Goal: Task Accomplishment & Management: Manage account settings

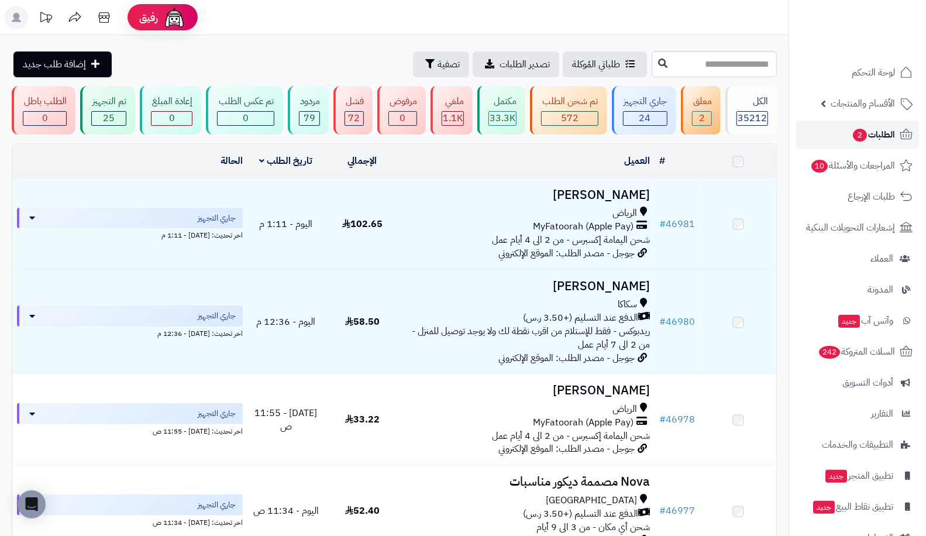
drag, startPoint x: 0, startPoint y: 0, endPoint x: 875, endPoint y: 140, distance: 886.0
click at [875, 140] on span "الطلبات 2" at bounding box center [873, 134] width 43 height 16
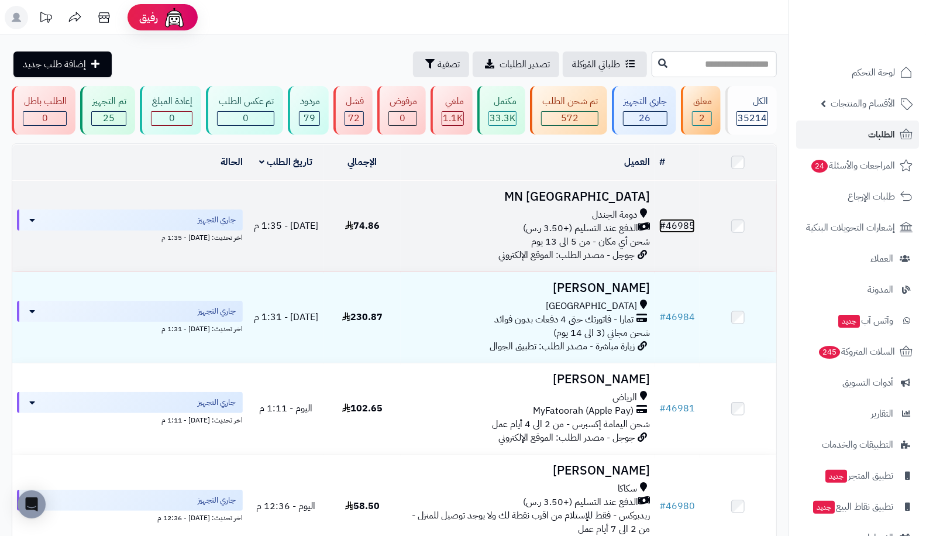
click at [678, 224] on link "# 46985" at bounding box center [677, 226] width 36 height 14
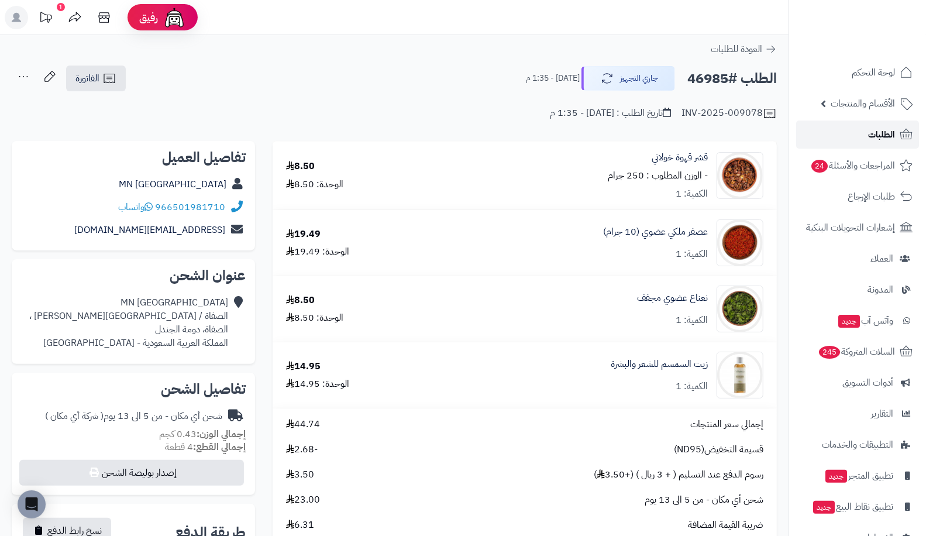
click at [837, 141] on link "الطلبات" at bounding box center [857, 135] width 123 height 28
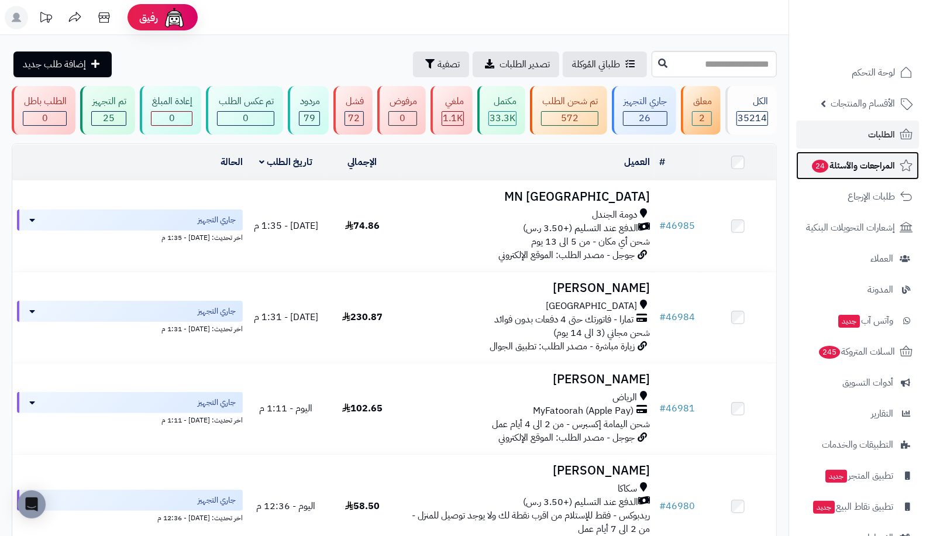
click at [862, 159] on span "المراجعات والأسئلة 24" at bounding box center [853, 165] width 84 height 16
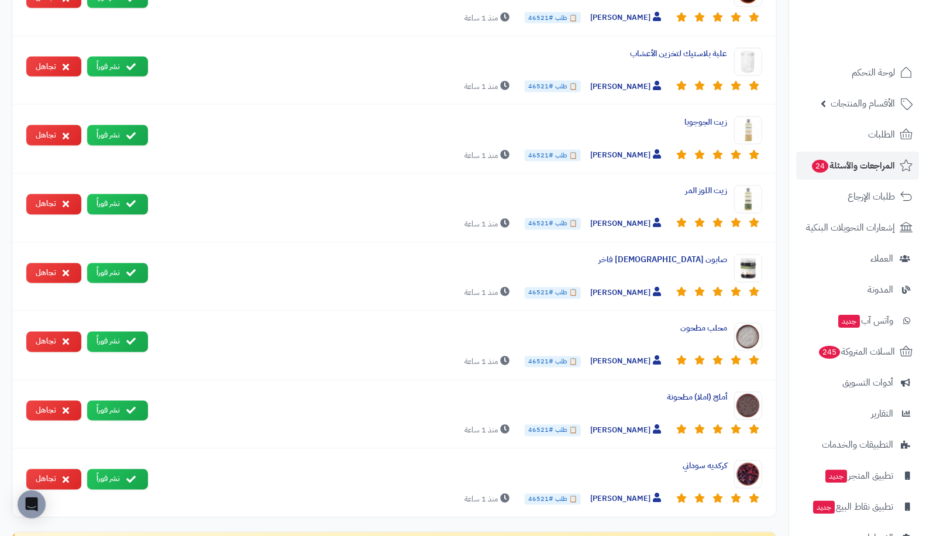
scroll to position [1204, 0]
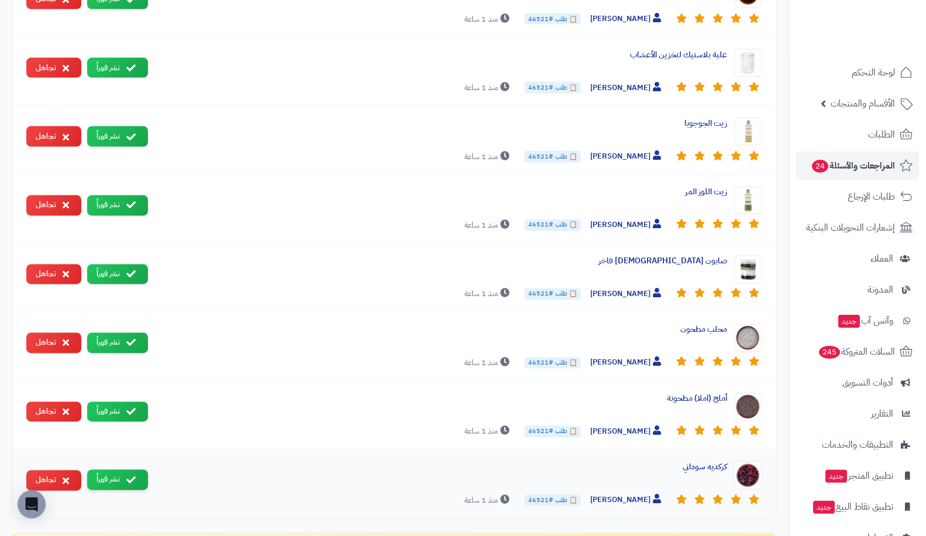
click at [110, 470] on button "نشر فوراً" at bounding box center [117, 480] width 61 height 20
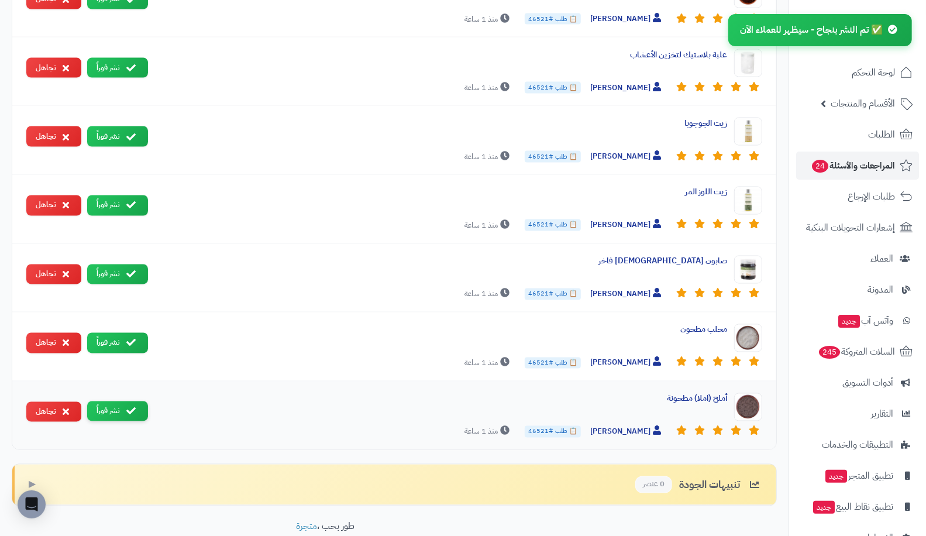
click at [121, 401] on button "نشر فوراً" at bounding box center [117, 411] width 61 height 20
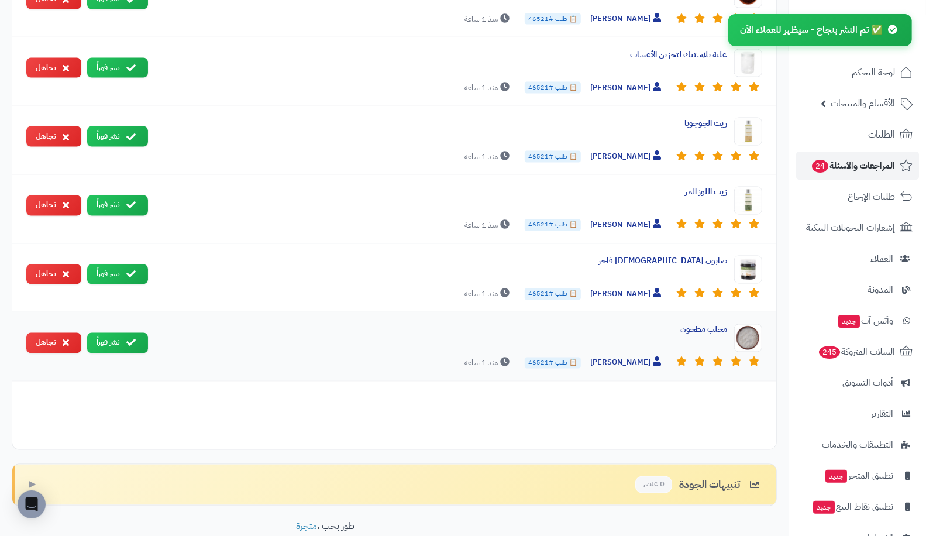
scroll to position [1185, 0]
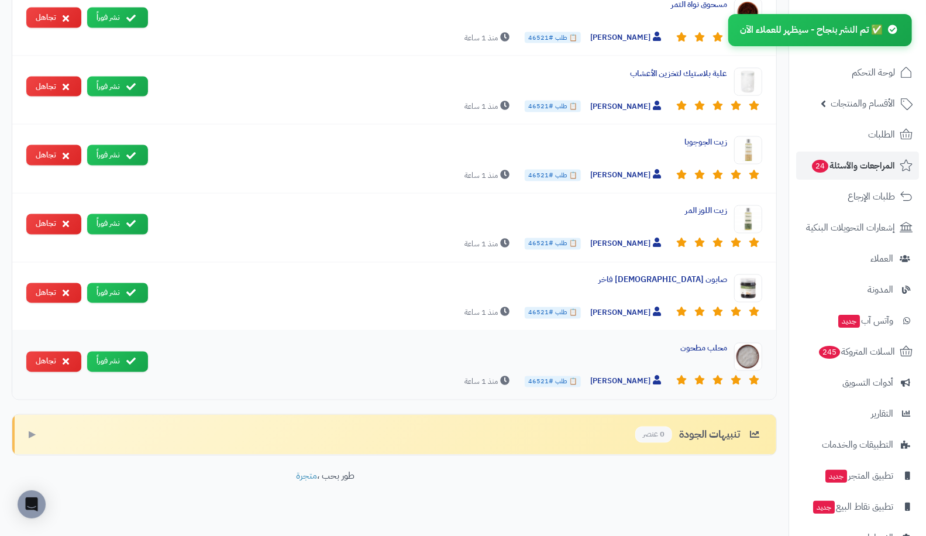
click at [118, 332] on div "محلب مطحون اماني اليامي 📋 طلب #46521 منذ 1 ساعة نشر فوراً تجاهل" at bounding box center [394, 365] width 764 height 68
click at [121, 351] on button "نشر فوراً" at bounding box center [117, 361] width 61 height 20
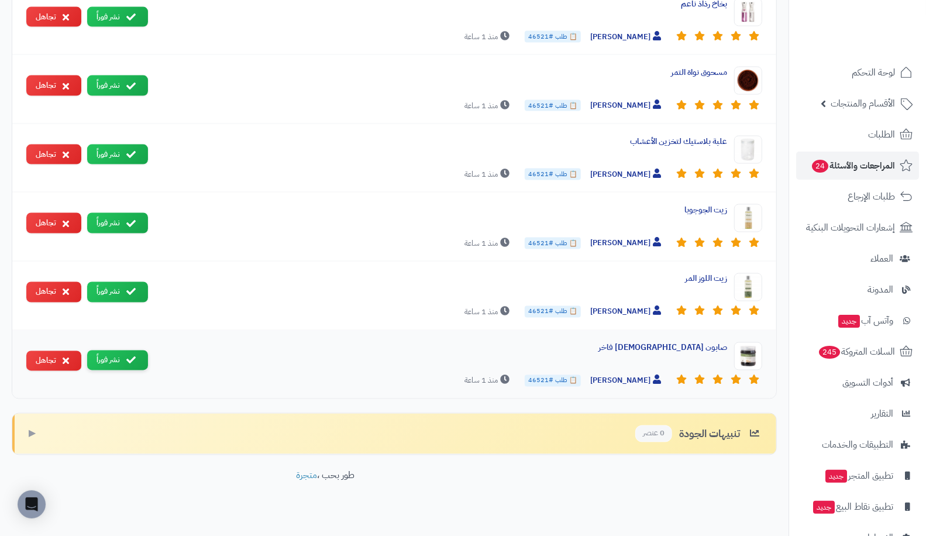
click at [125, 288] on button "نشر فوراً" at bounding box center [117, 292] width 61 height 20
click at [125, 288] on div "زيت اللوز المر اماني اليامي 📋 طلب #46521 منذ 1 ساعة نشر فوراً تجاهل" at bounding box center [394, 296] width 764 height 69
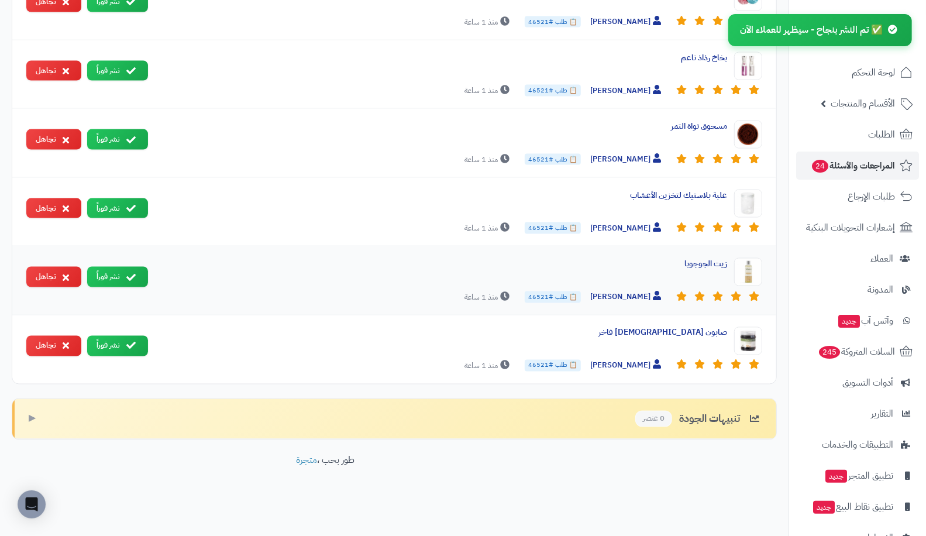
scroll to position [1049, 0]
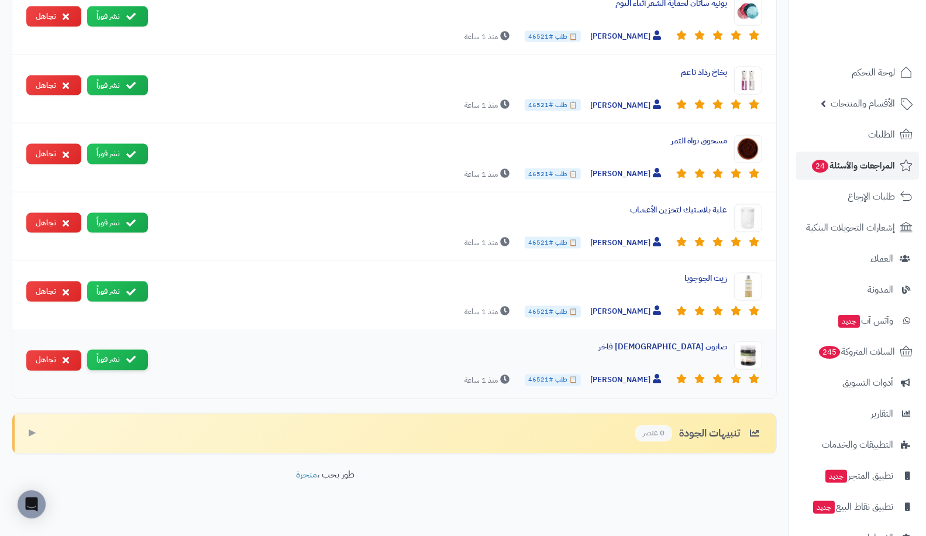
click at [129, 355] on icon at bounding box center [130, 359] width 9 height 9
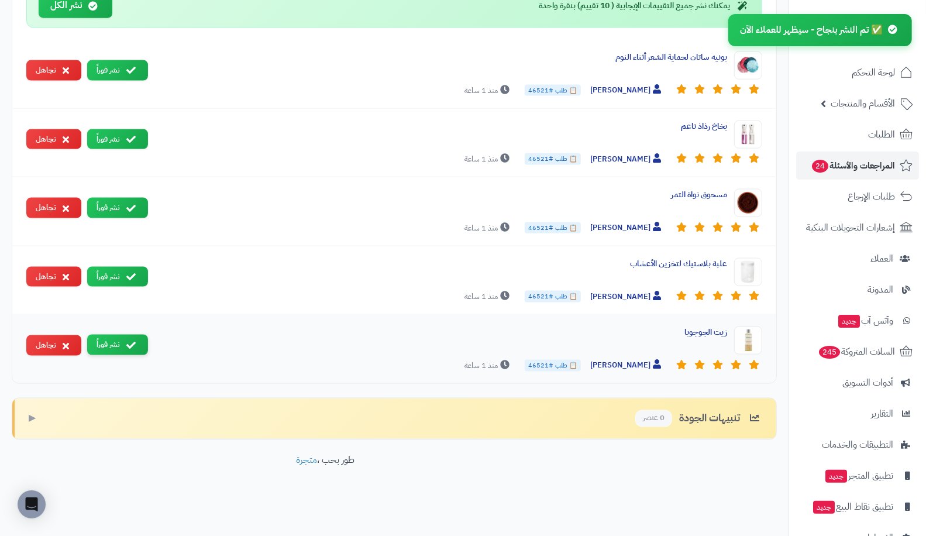
scroll to position [981, 0]
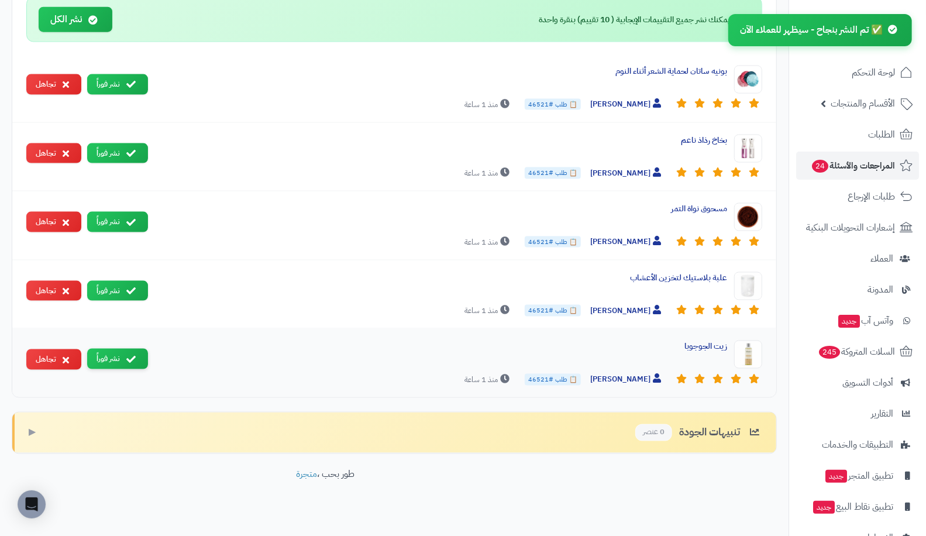
click at [121, 281] on button "نشر فوراً" at bounding box center [117, 291] width 61 height 20
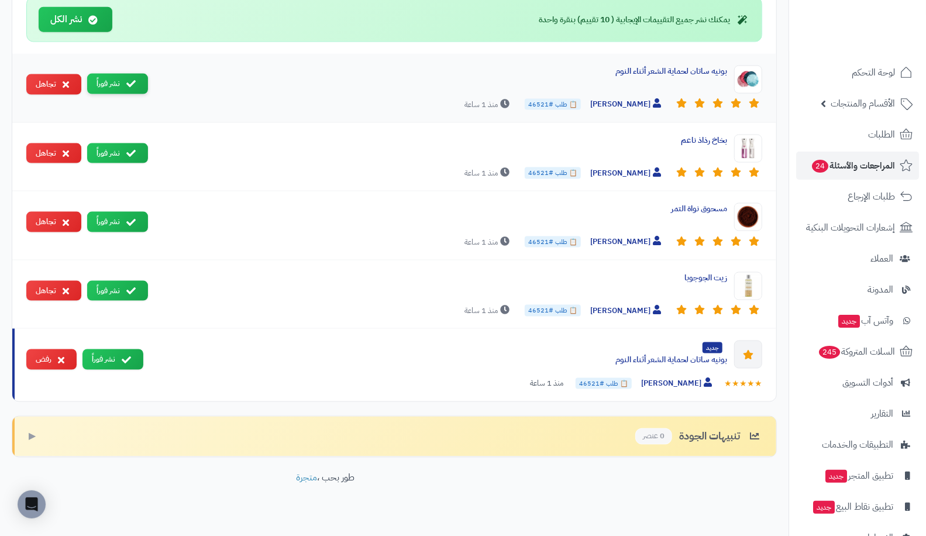
click at [127, 79] on icon at bounding box center [130, 83] width 9 height 9
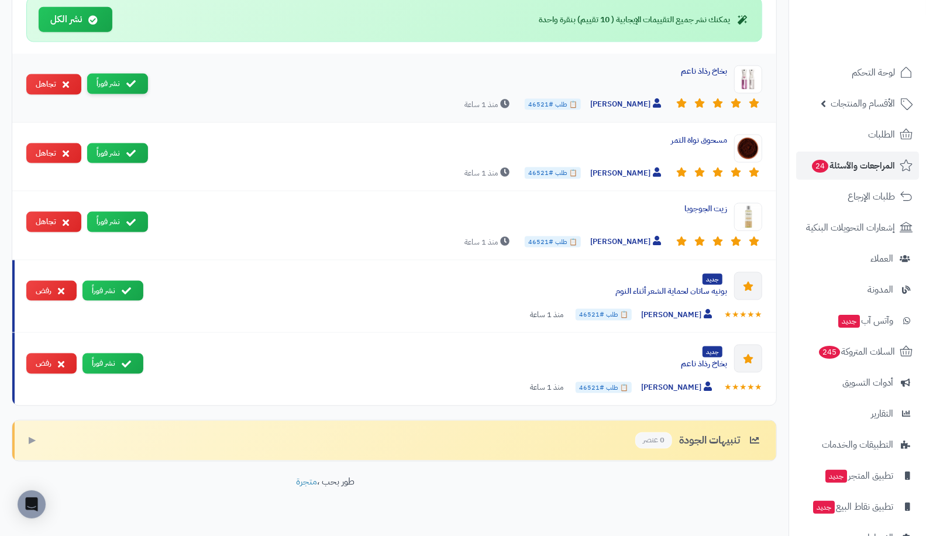
click at [128, 79] on icon at bounding box center [130, 83] width 9 height 9
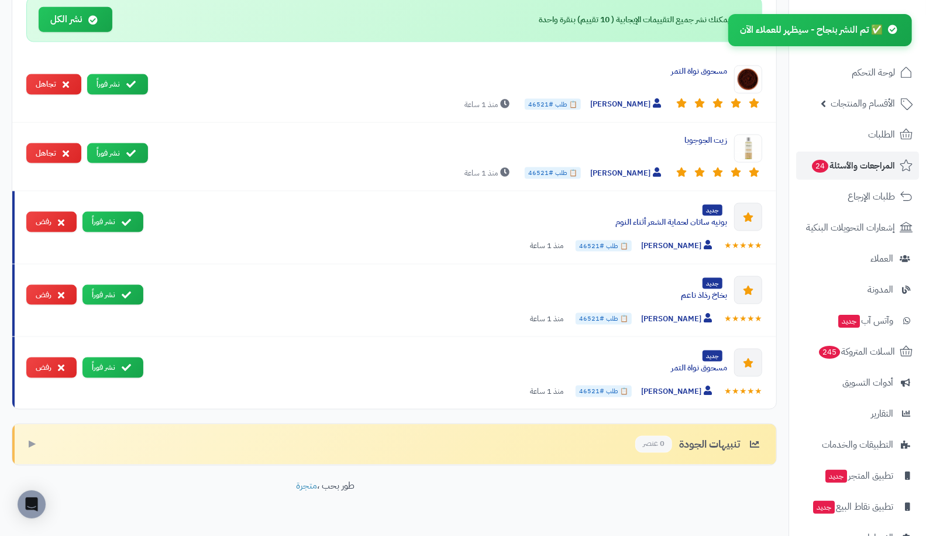
click at [128, 80] on icon at bounding box center [130, 84] width 9 height 9
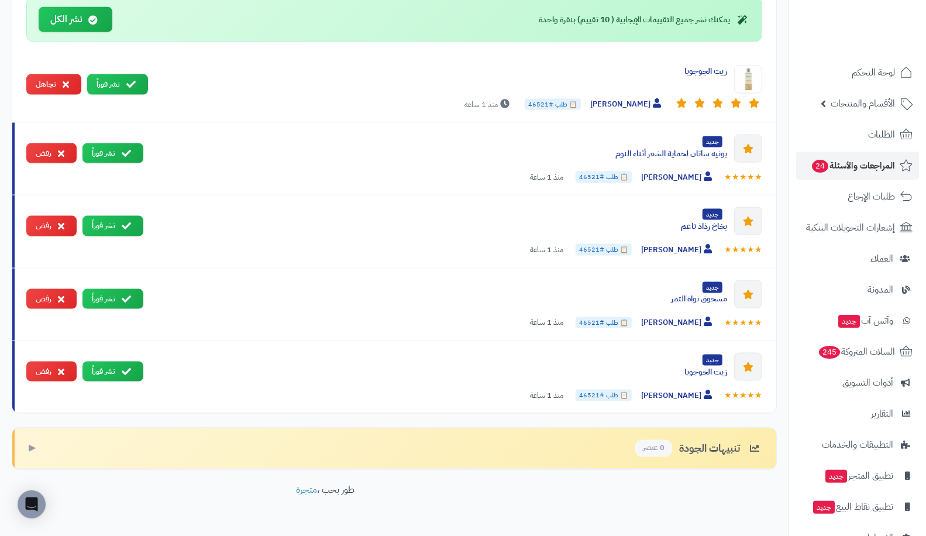
click at [128, 80] on icon at bounding box center [130, 84] width 9 height 9
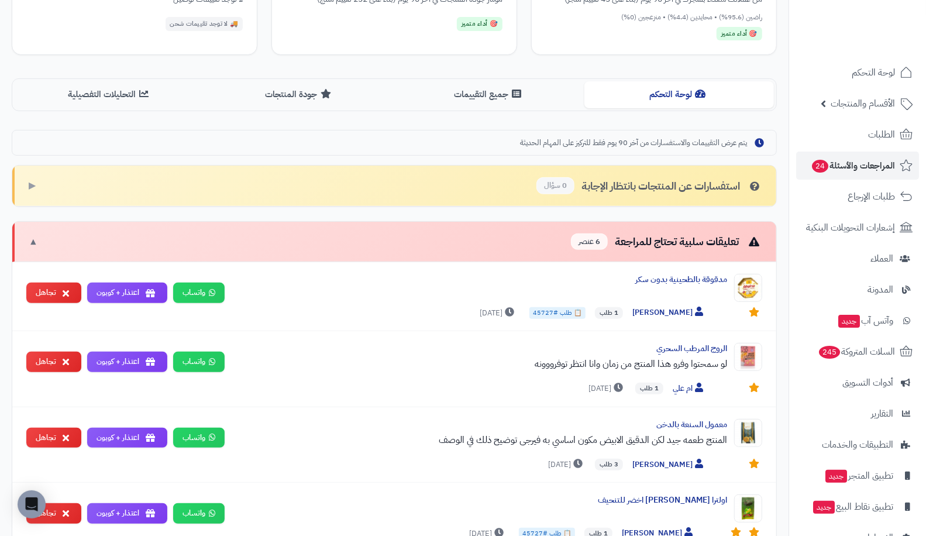
scroll to position [218, 0]
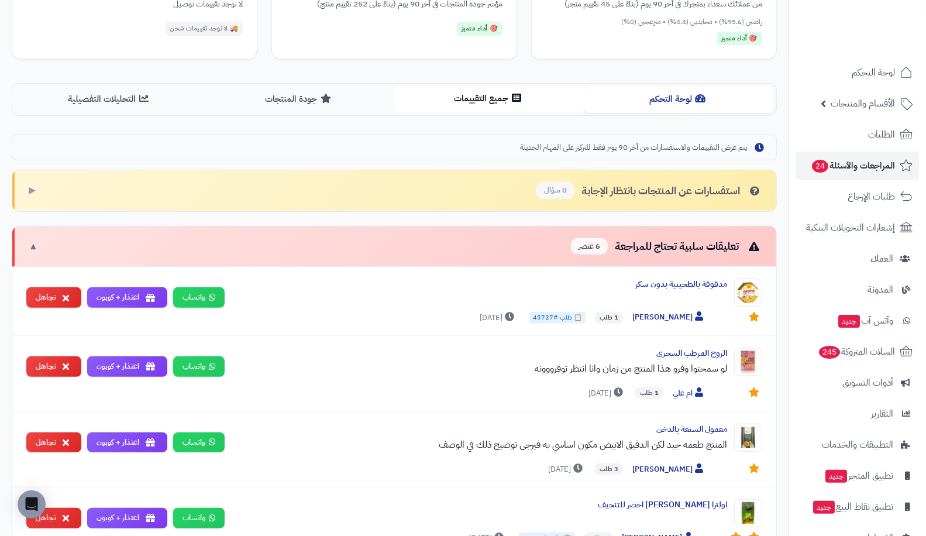
click at [493, 85] on button "جميع التقييمات" at bounding box center [489, 98] width 190 height 26
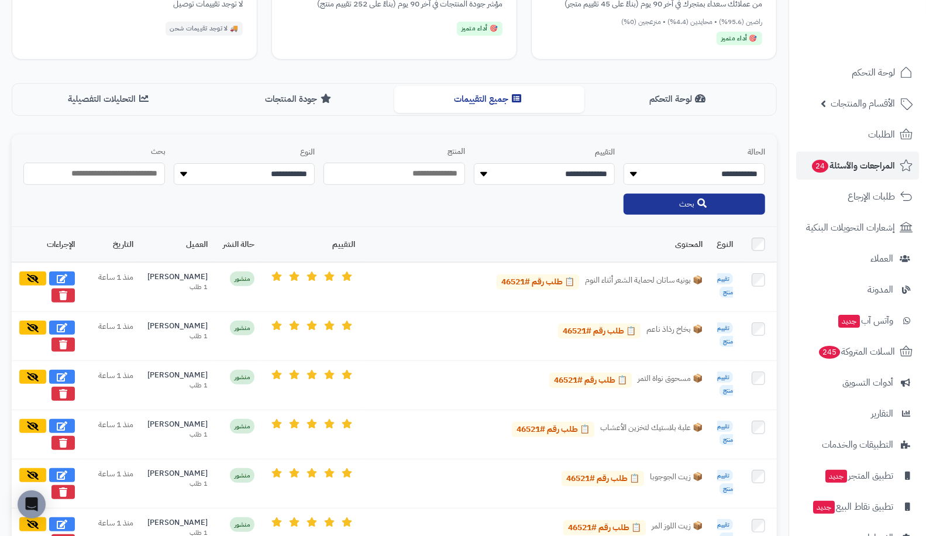
click at [699, 164] on select "**********" at bounding box center [695, 174] width 142 height 22
select select "*******"
click at [624, 163] on select "**********" at bounding box center [695, 174] width 142 height 22
click at [705, 212] on button "بحث" at bounding box center [695, 203] width 142 height 21
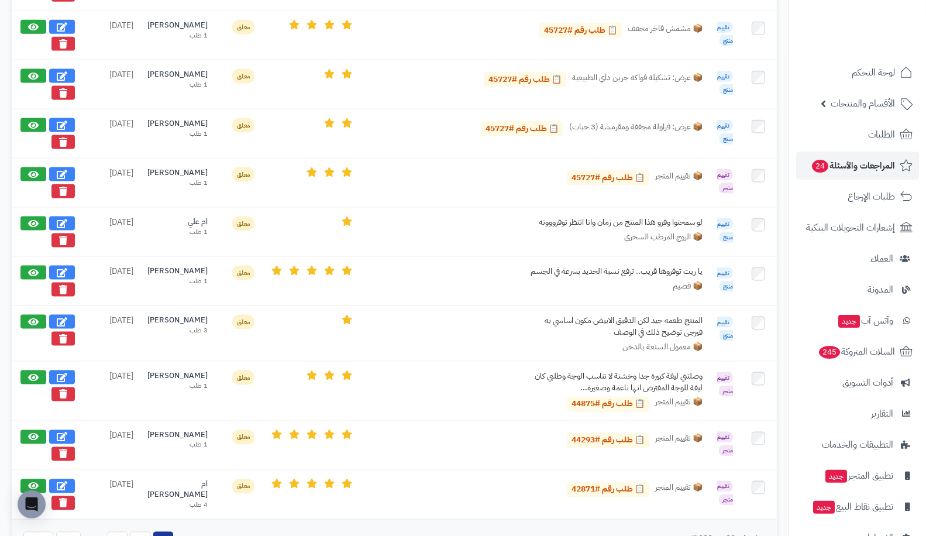
scroll to position [994, 0]
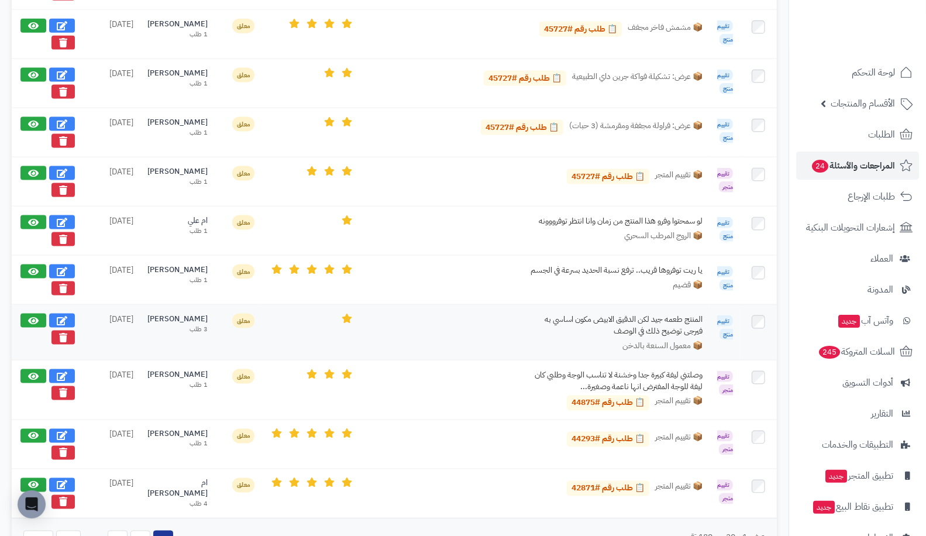
click at [28, 328] on div at bounding box center [47, 329] width 56 height 31
click at [32, 315] on icon at bounding box center [33, 319] width 11 height 9
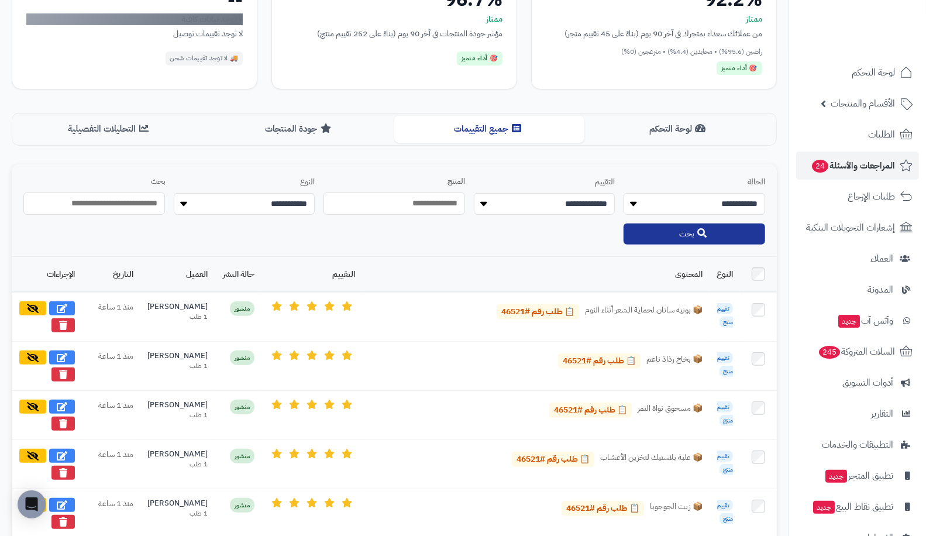
scroll to position [188, 0]
click at [862, 163] on span "المراجعات والأسئلة 24" at bounding box center [853, 165] width 84 height 16
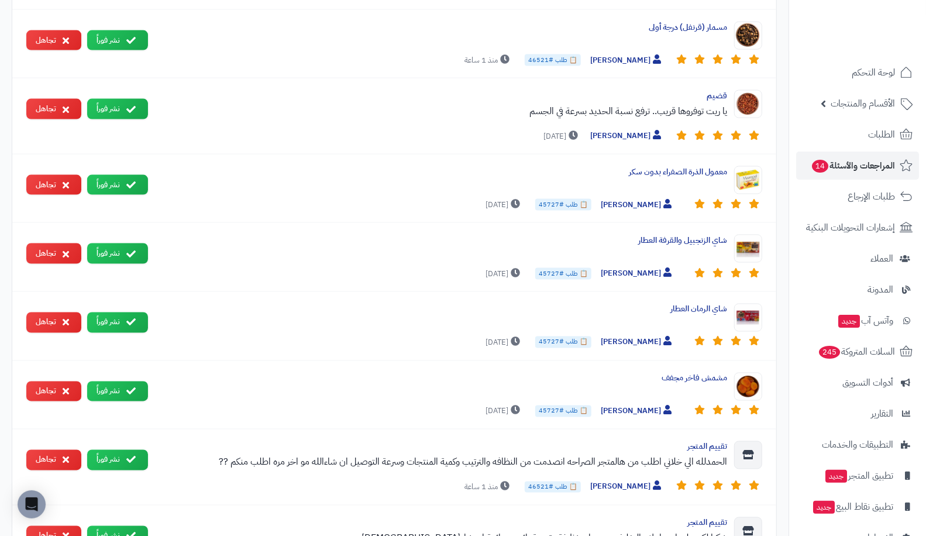
scroll to position [863, 0]
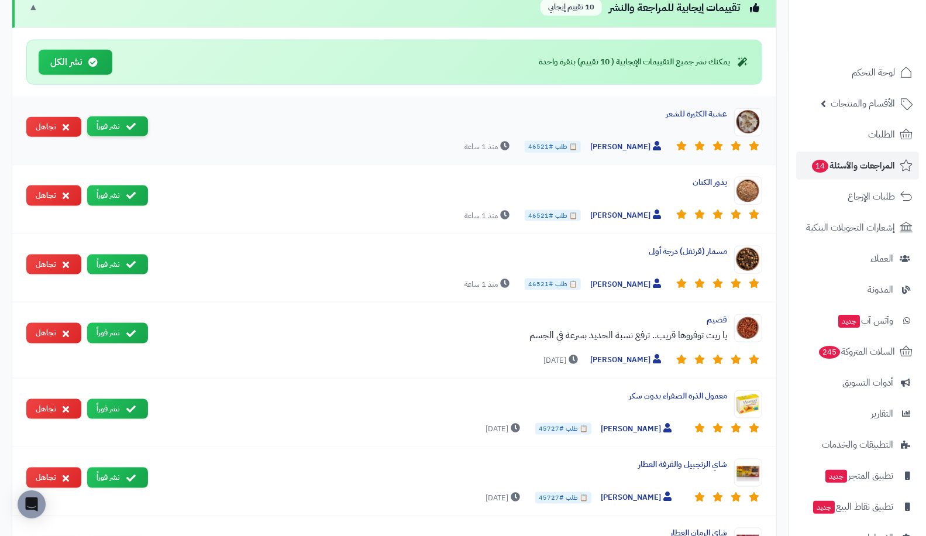
click at [106, 119] on button "نشر فوراً" at bounding box center [117, 126] width 61 height 20
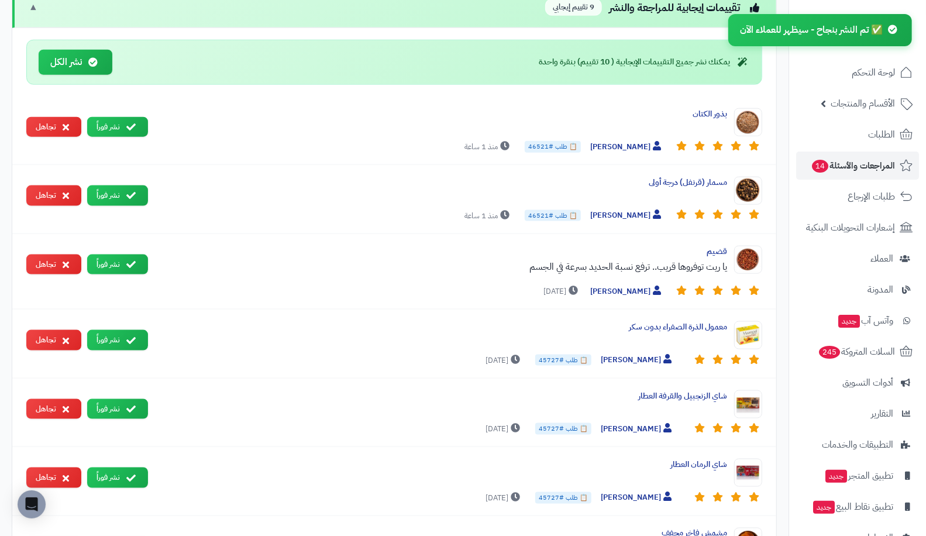
click at [106, 119] on button "نشر فوراً" at bounding box center [117, 127] width 61 height 20
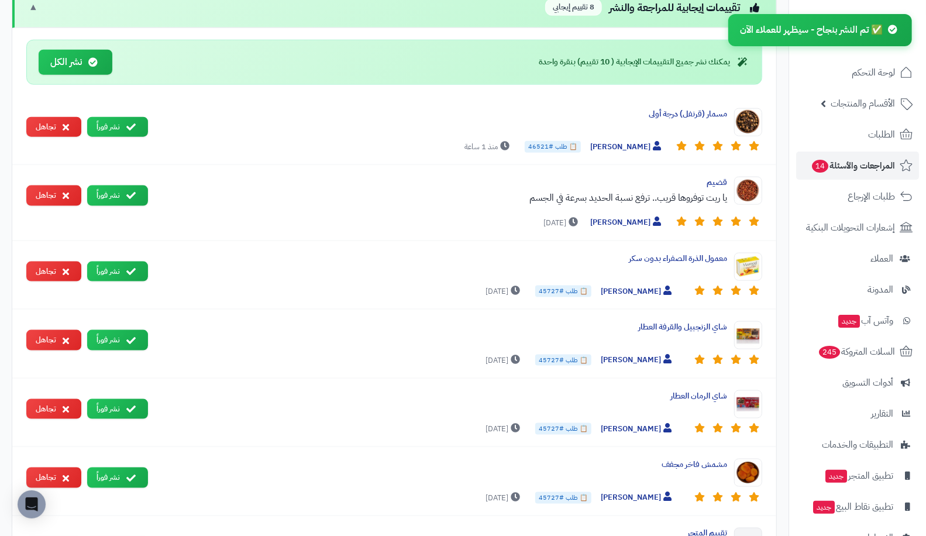
click at [106, 119] on button "نشر فوراً" at bounding box center [117, 127] width 61 height 20
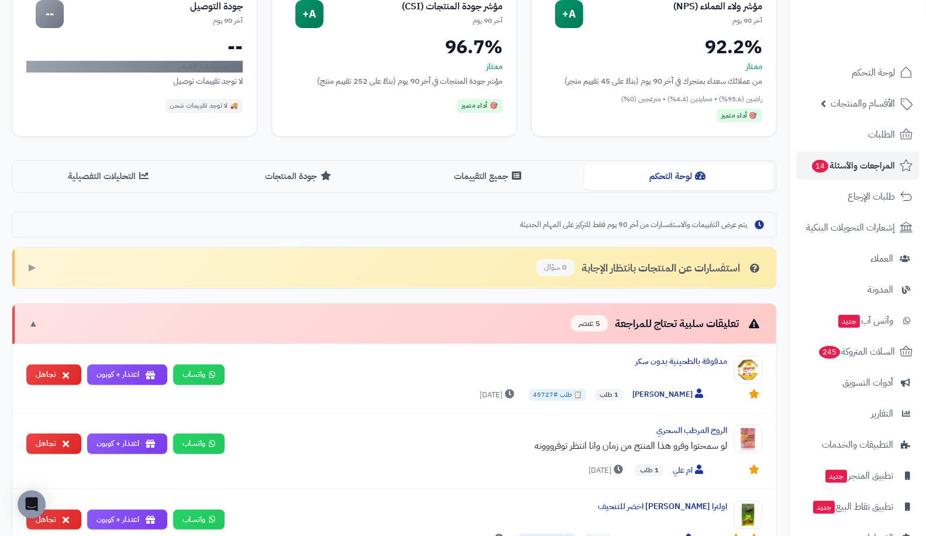
scroll to position [40, 0]
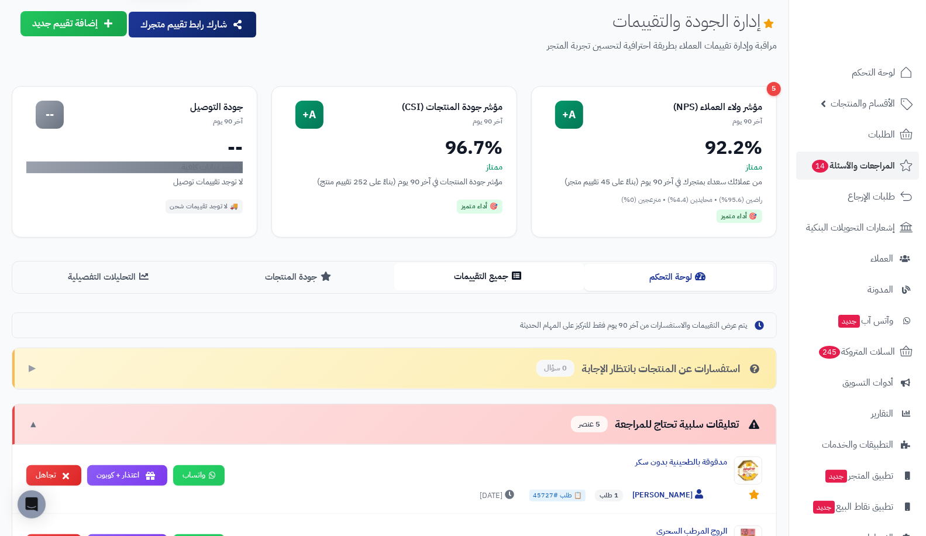
click at [480, 279] on button "جميع التقييمات" at bounding box center [489, 276] width 190 height 26
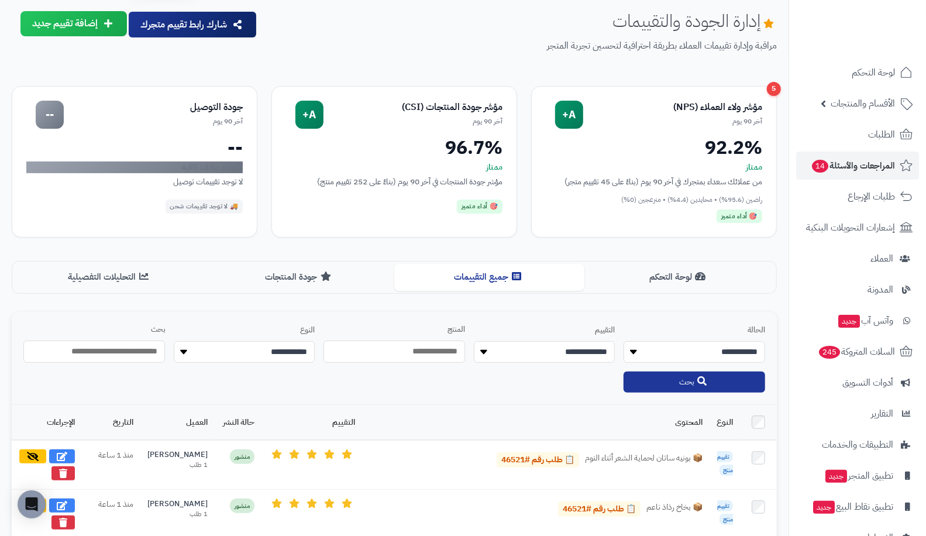
click at [672, 355] on select "**********" at bounding box center [695, 352] width 142 height 22
select select "*******"
click at [624, 341] on select "**********" at bounding box center [695, 352] width 142 height 22
click at [689, 389] on button "بحث" at bounding box center [695, 381] width 142 height 21
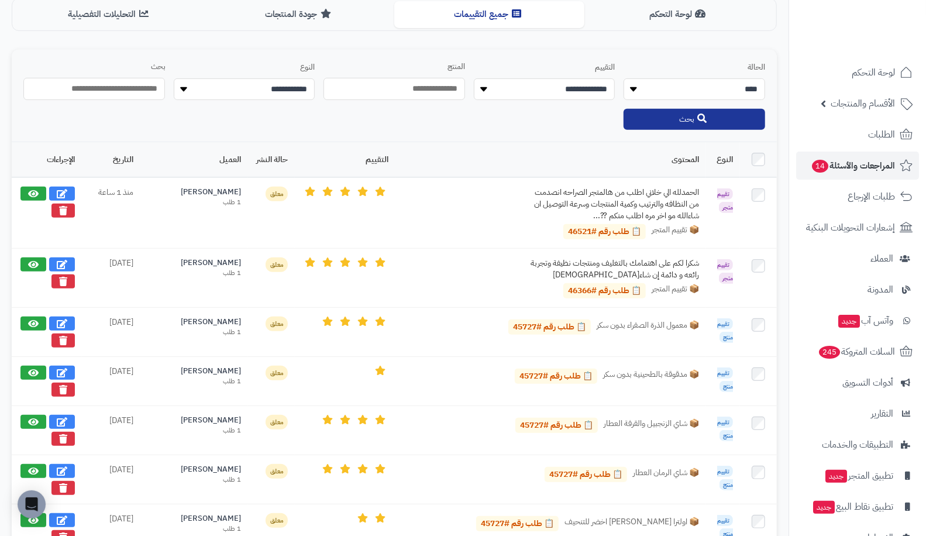
scroll to position [308, 0]
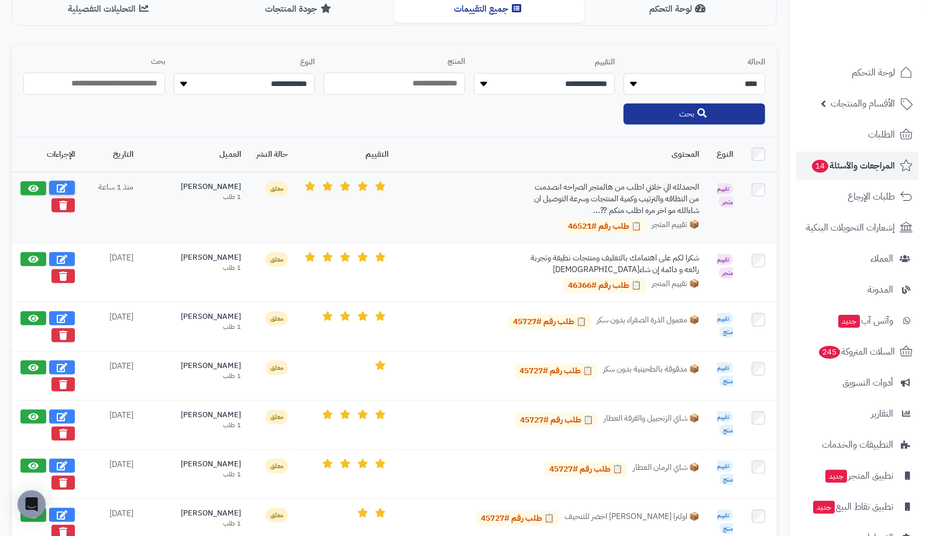
click at [60, 183] on icon at bounding box center [62, 187] width 11 height 9
select select "*"
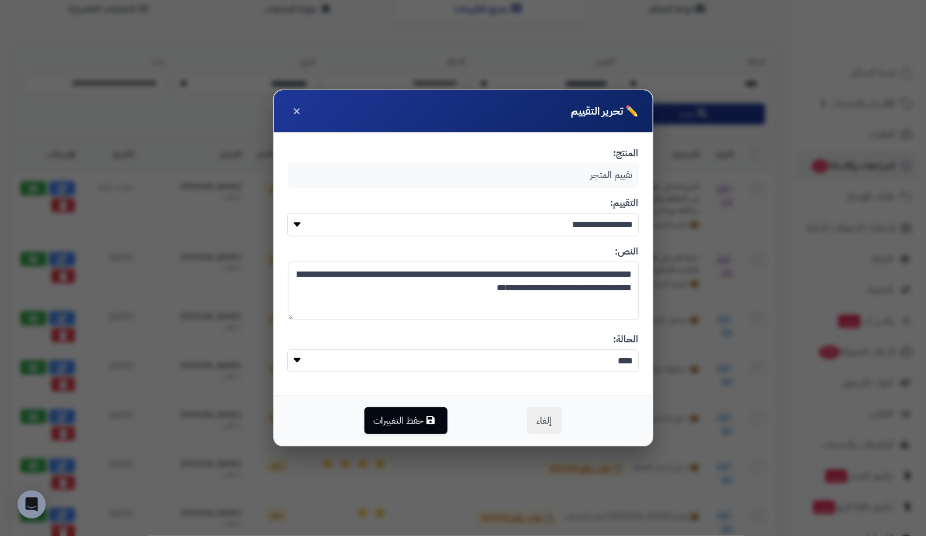
click at [397, 284] on textarea "**********" at bounding box center [463, 291] width 351 height 59
type textarea "**********"
click at [417, 410] on button "حفظ التغييرات" at bounding box center [406, 420] width 83 height 27
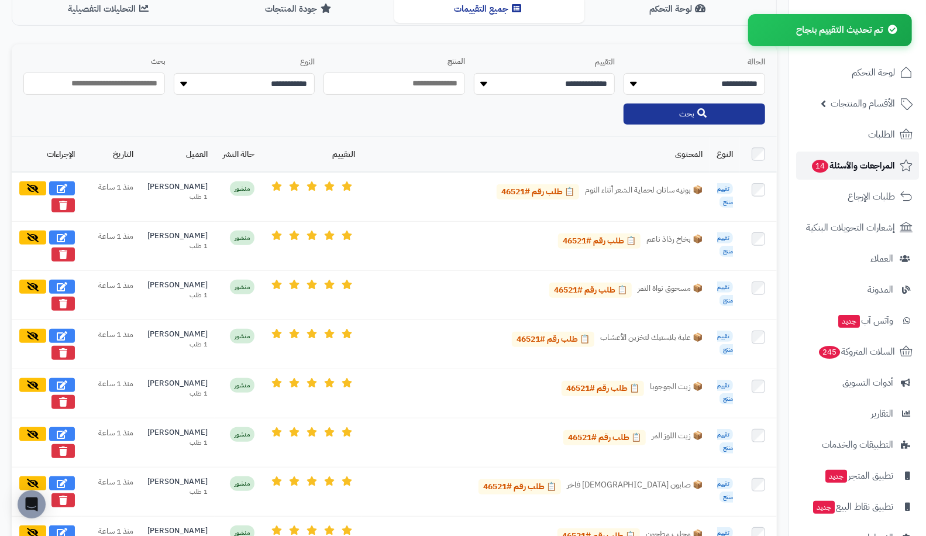
click at [869, 165] on span "المراجعات والأسئلة 14" at bounding box center [853, 165] width 84 height 16
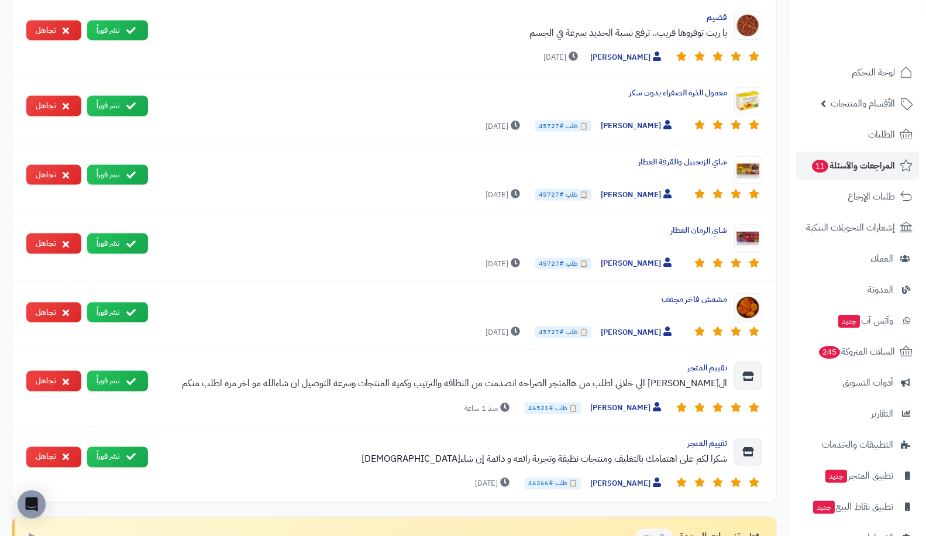
scroll to position [960, 0]
click at [130, 376] on icon at bounding box center [130, 380] width 9 height 9
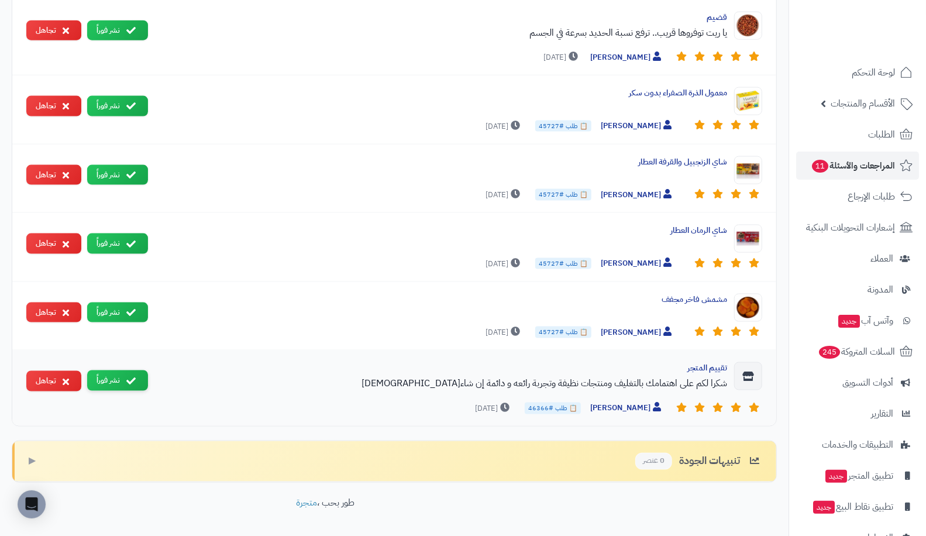
click at [121, 370] on button "نشر فوراً" at bounding box center [117, 380] width 61 height 20
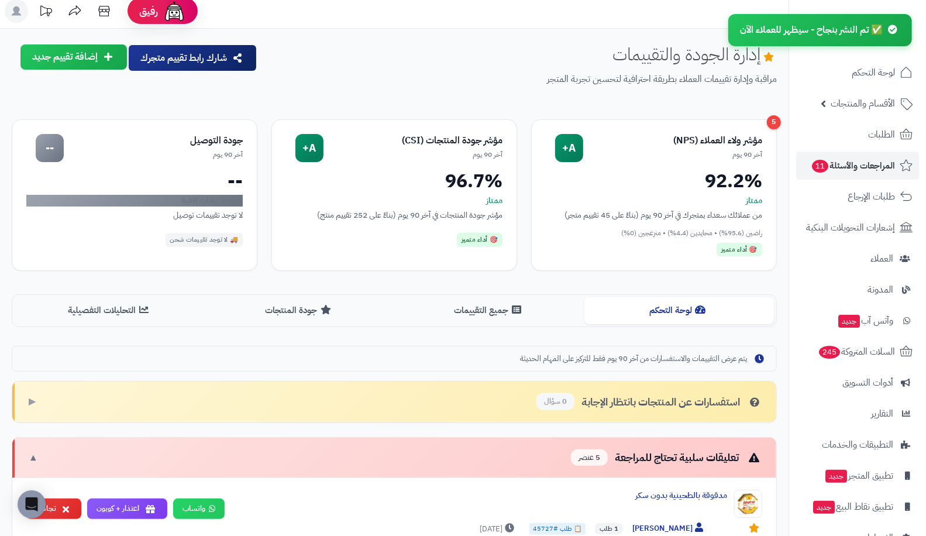
scroll to position [6, 0]
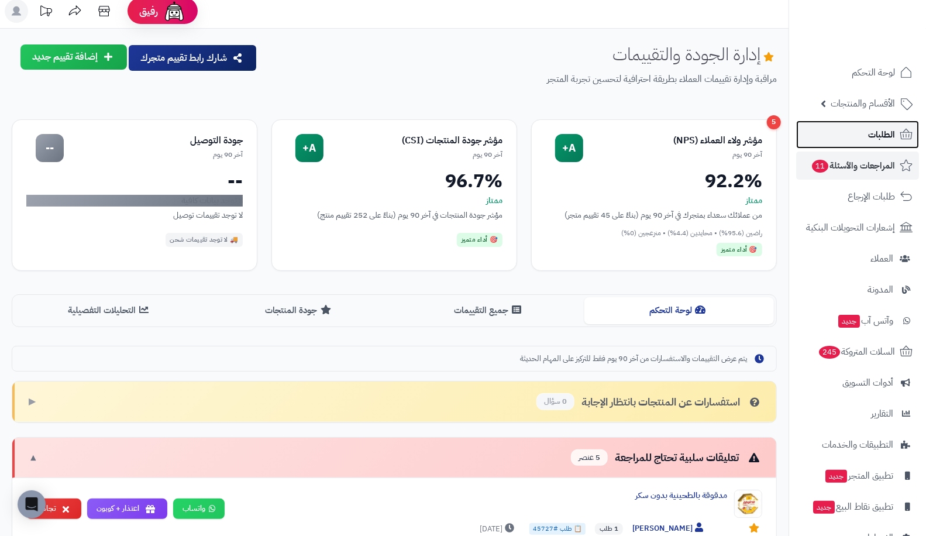
click at [853, 125] on link "الطلبات" at bounding box center [857, 135] width 123 height 28
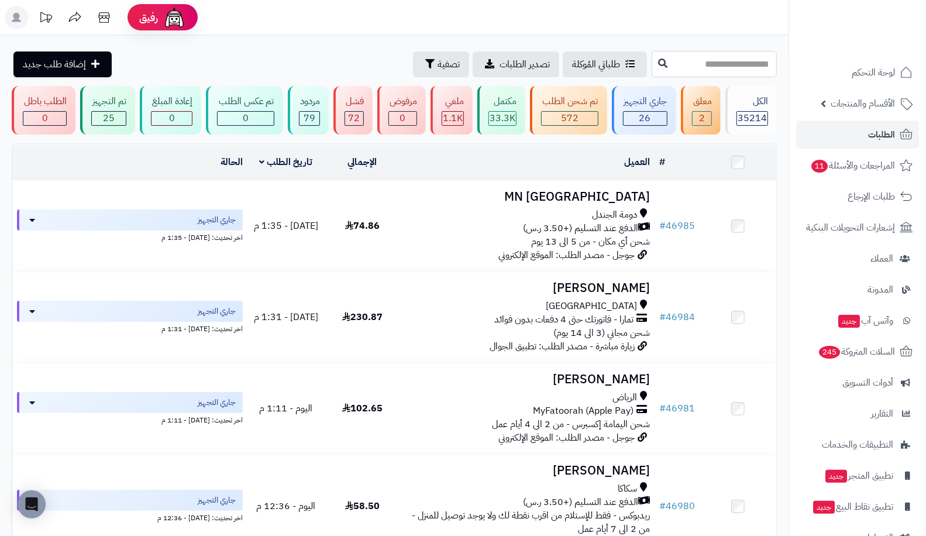
click at [700, 73] on input "text" at bounding box center [714, 64] width 125 height 26
type input "*****"
click at [658, 66] on icon at bounding box center [662, 62] width 9 height 9
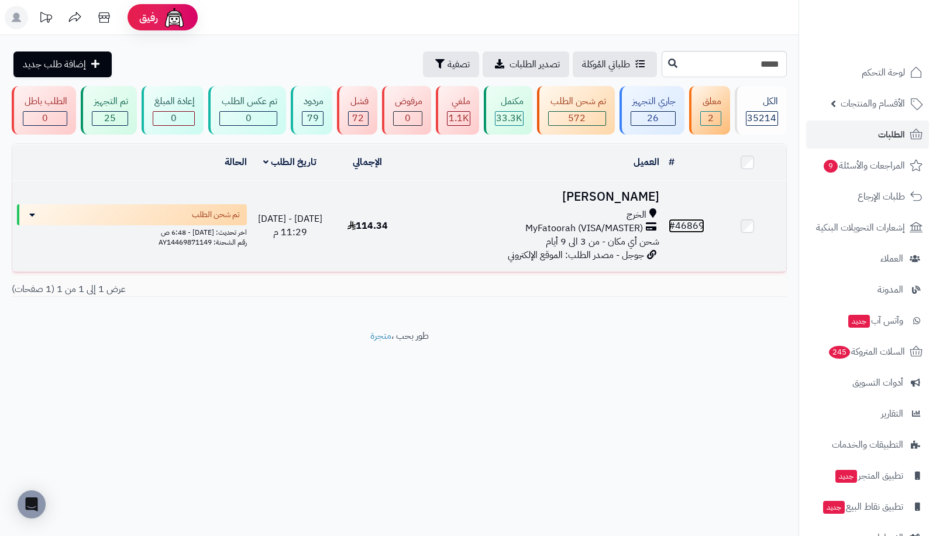
click at [693, 226] on link "# 46869" at bounding box center [687, 226] width 36 height 14
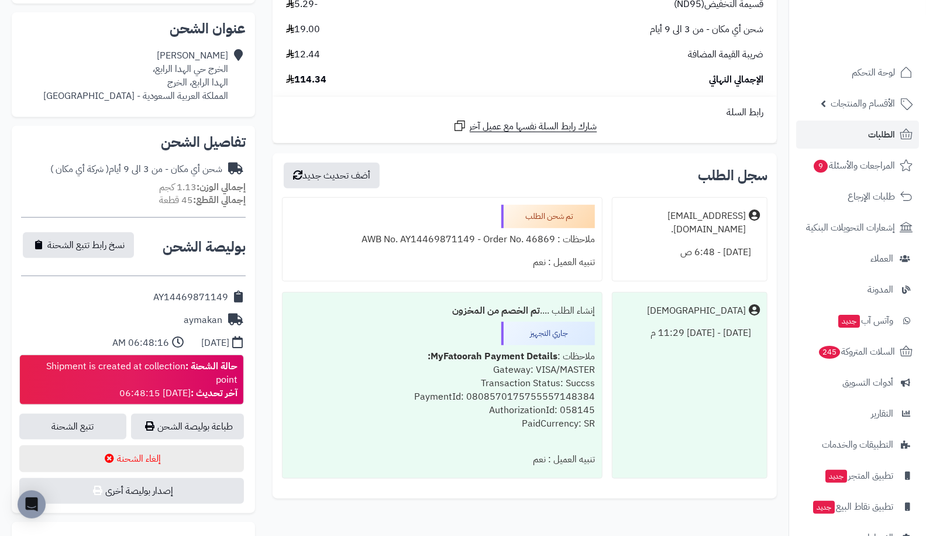
scroll to position [363, 0]
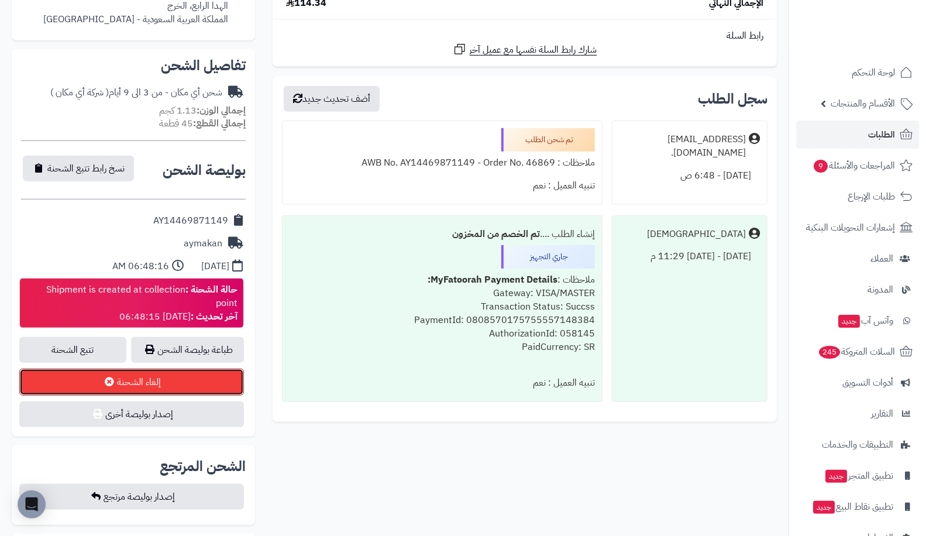
click at [114, 379] on icon at bounding box center [109, 381] width 9 height 9
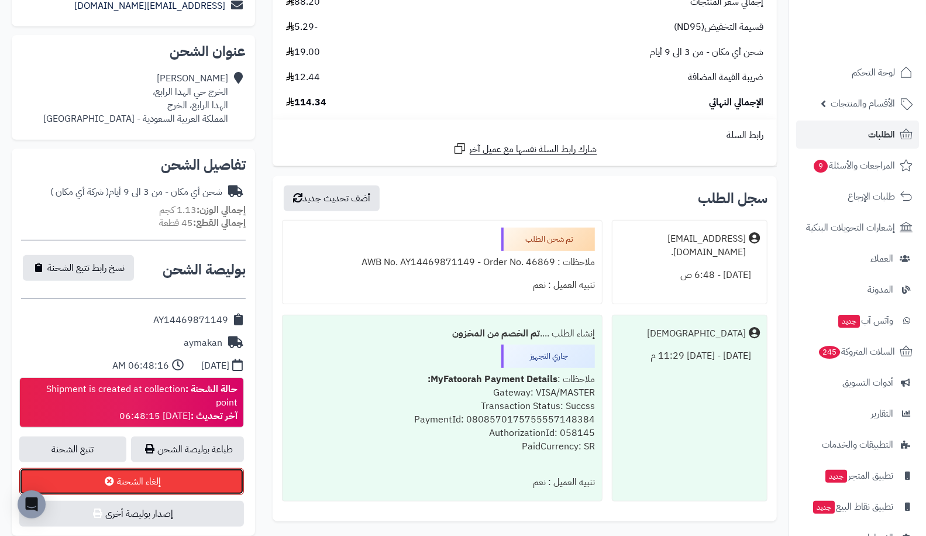
scroll to position [0, 0]
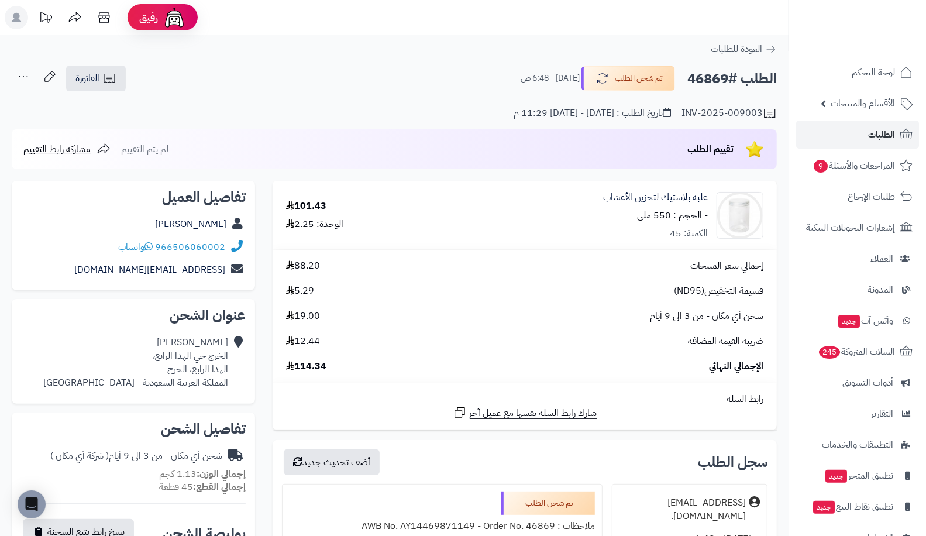
drag, startPoint x: 689, startPoint y: 84, endPoint x: 726, endPoint y: 80, distance: 36.5
click at [726, 80] on h2 "الطلب #46869" at bounding box center [733, 79] width 90 height 24
copy h2 "46869"
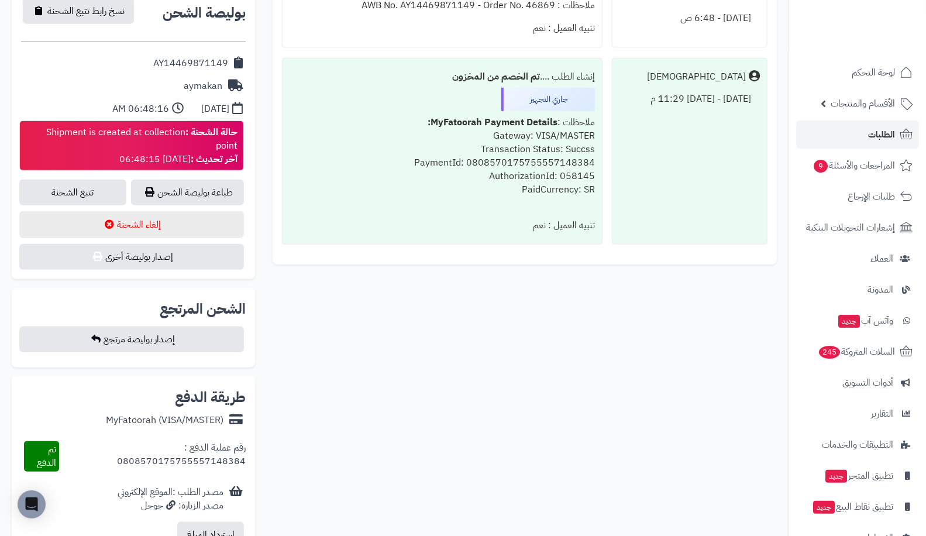
scroll to position [520, 0]
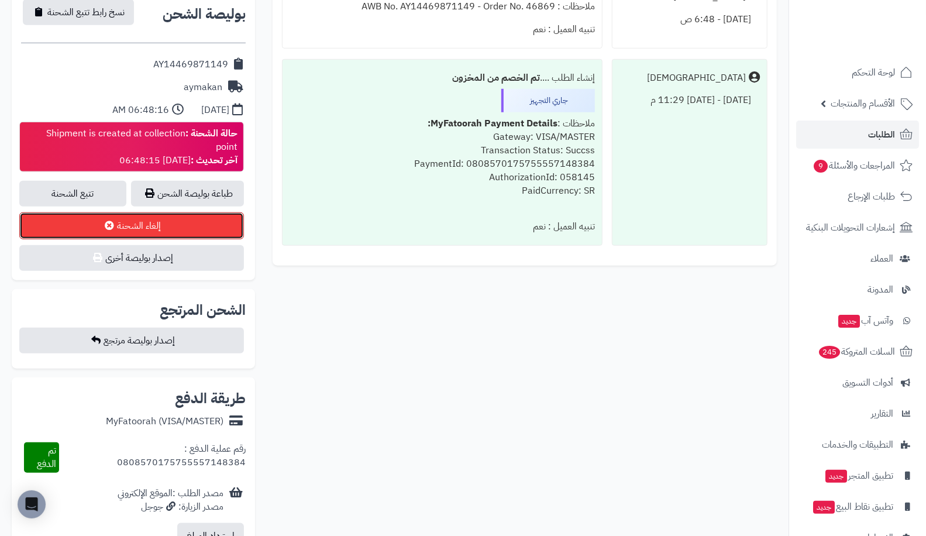
click at [92, 230] on button "إلغاء الشحنة" at bounding box center [131, 225] width 225 height 27
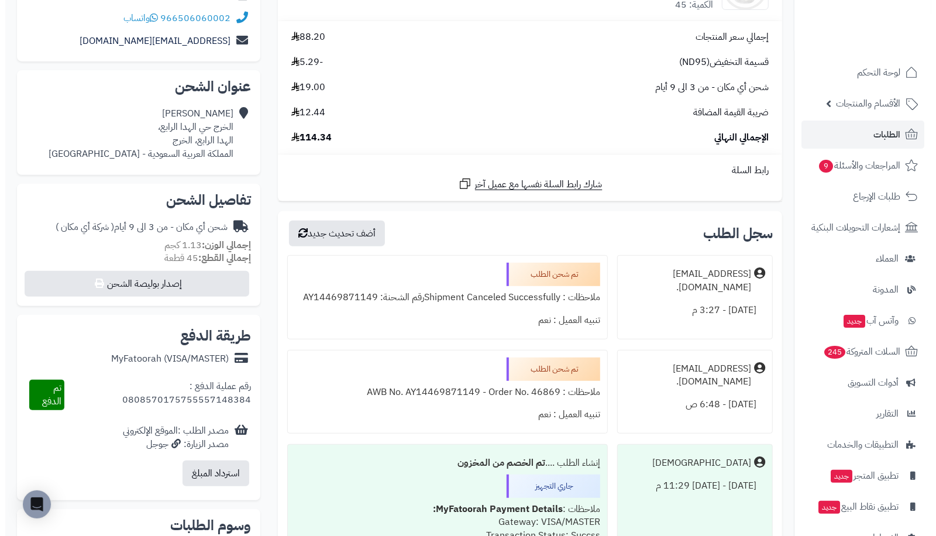
scroll to position [222, 0]
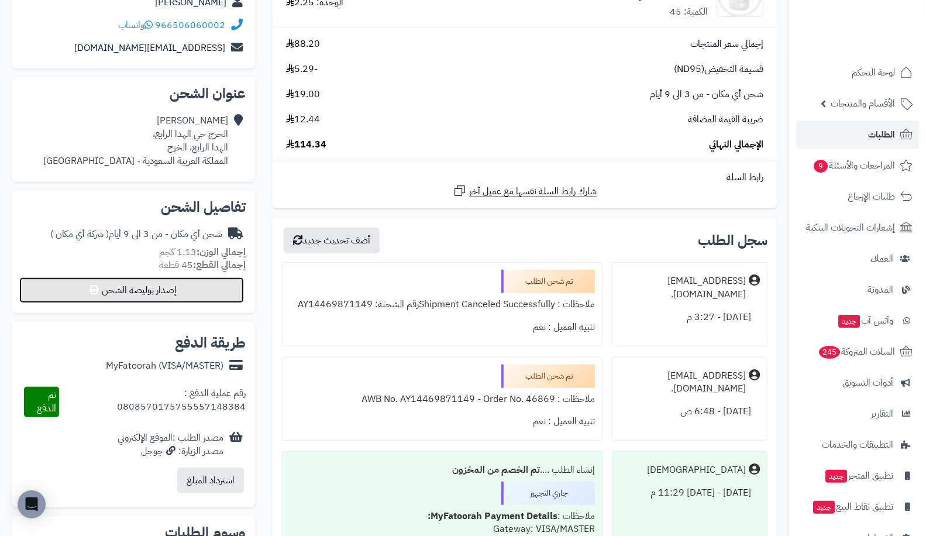
click at [114, 278] on button "إصدار بوليصة الشحن" at bounding box center [131, 290] width 225 height 26
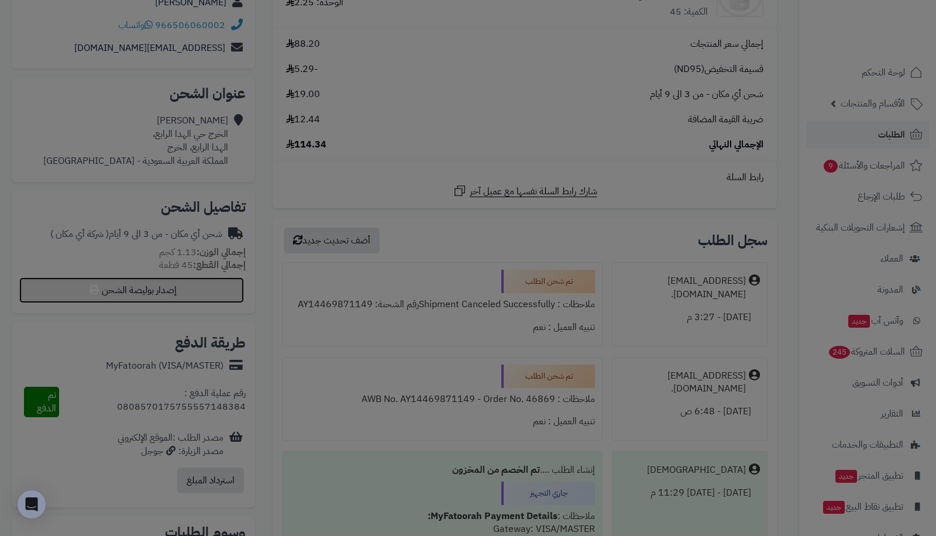
select select "*******"
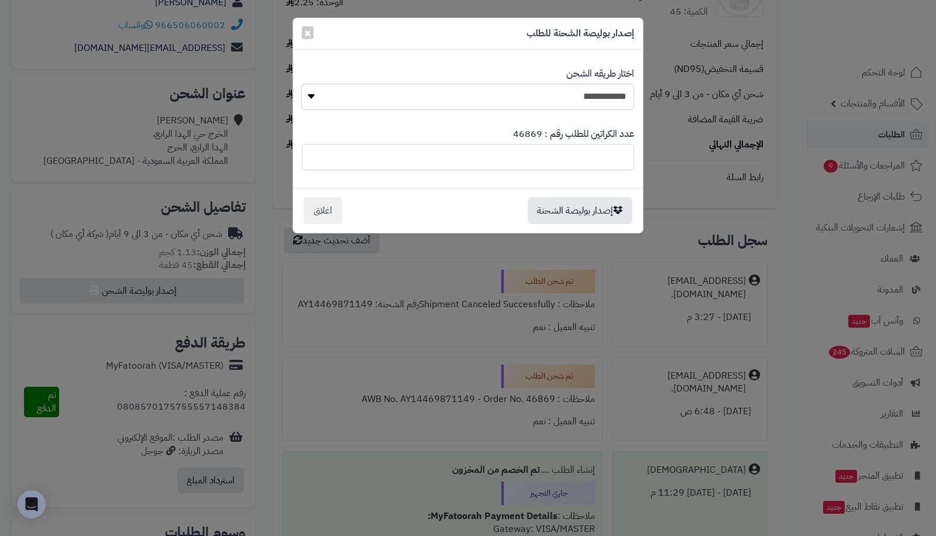
click at [513, 161] on input "*" at bounding box center [468, 157] width 332 height 26
click at [463, 158] on input "*" at bounding box center [468, 157] width 332 height 26
type input "*"
click at [569, 218] on button "إصدار بوليصة الشحنة" at bounding box center [580, 210] width 105 height 27
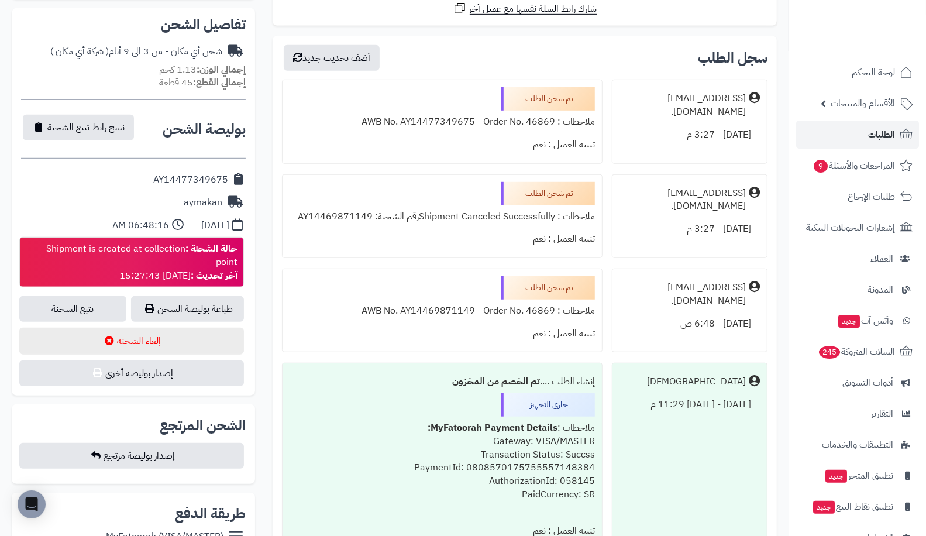
scroll to position [394, 0]
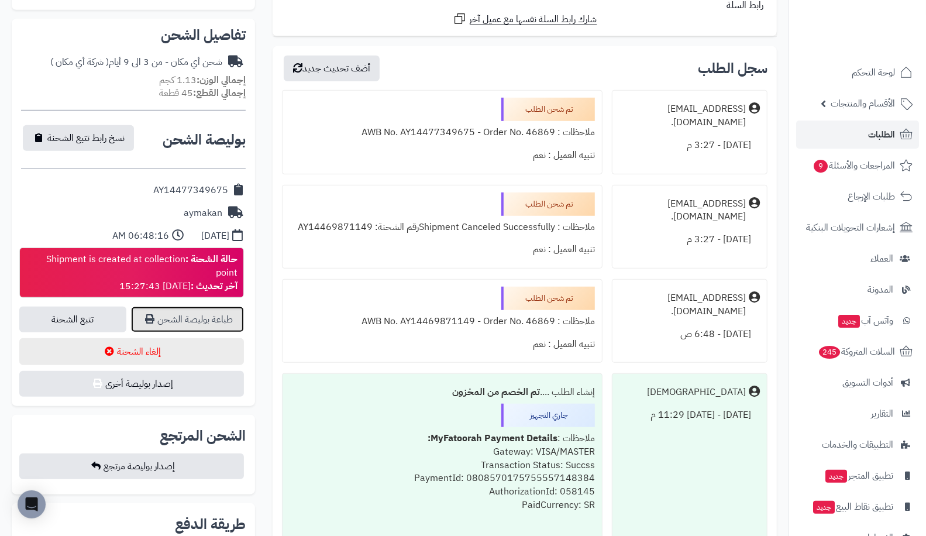
click at [209, 319] on link "طباعة بوليصة الشحن" at bounding box center [187, 320] width 113 height 26
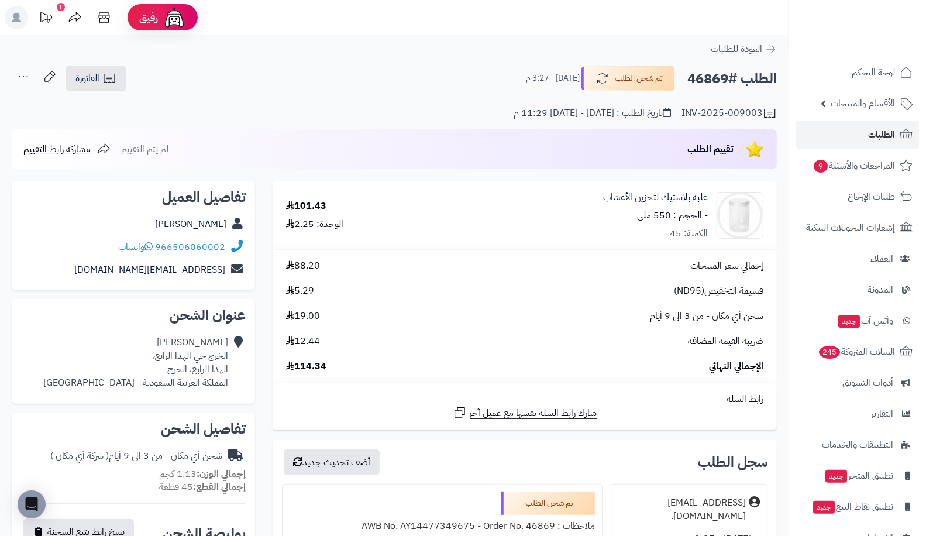
scroll to position [0, 0]
drag, startPoint x: 689, startPoint y: 80, endPoint x: 723, endPoint y: 80, distance: 33.9
click at [723, 80] on h2 "الطلب #46869" at bounding box center [733, 79] width 90 height 24
copy h2 "46869"
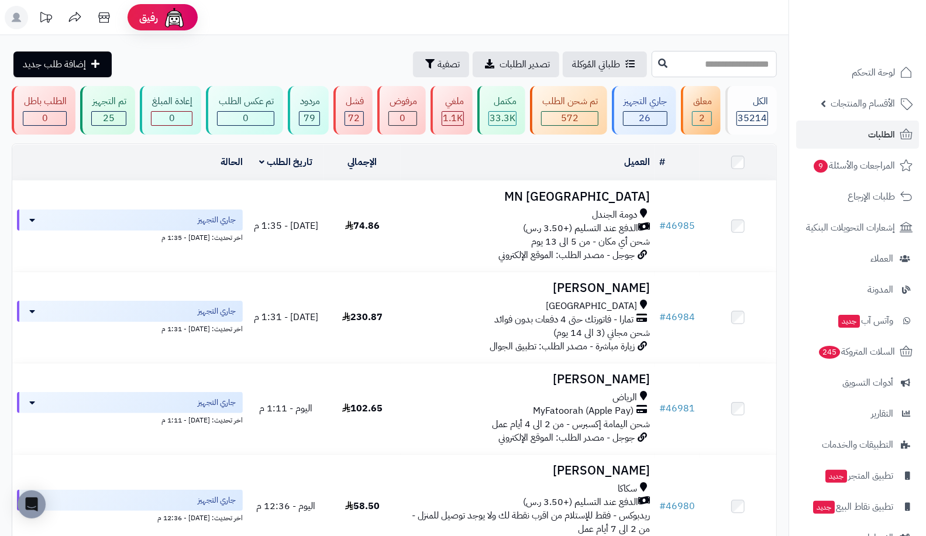
click at [728, 70] on input "text" at bounding box center [714, 64] width 125 height 26
type input "*****"
click at [654, 71] on button at bounding box center [663, 63] width 18 height 22
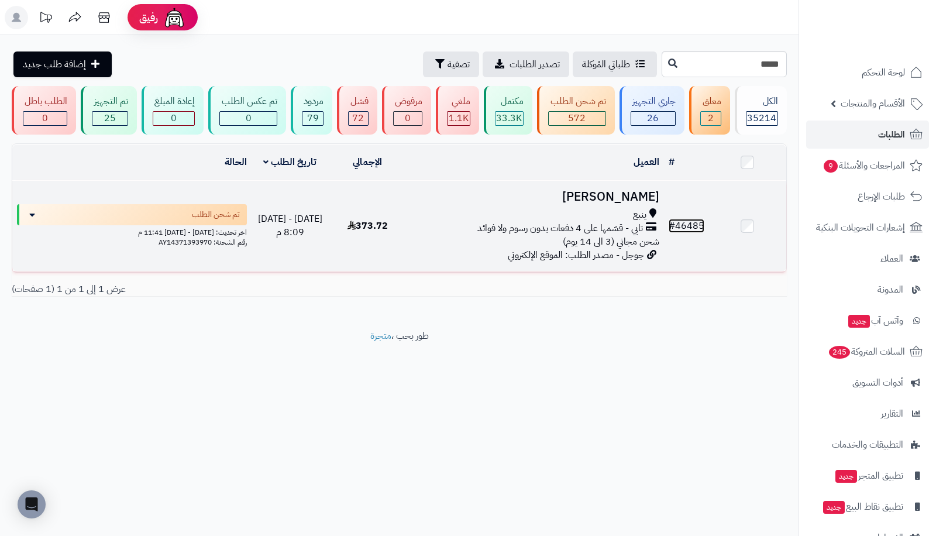
click at [694, 230] on link "# 46485" at bounding box center [687, 226] width 36 height 14
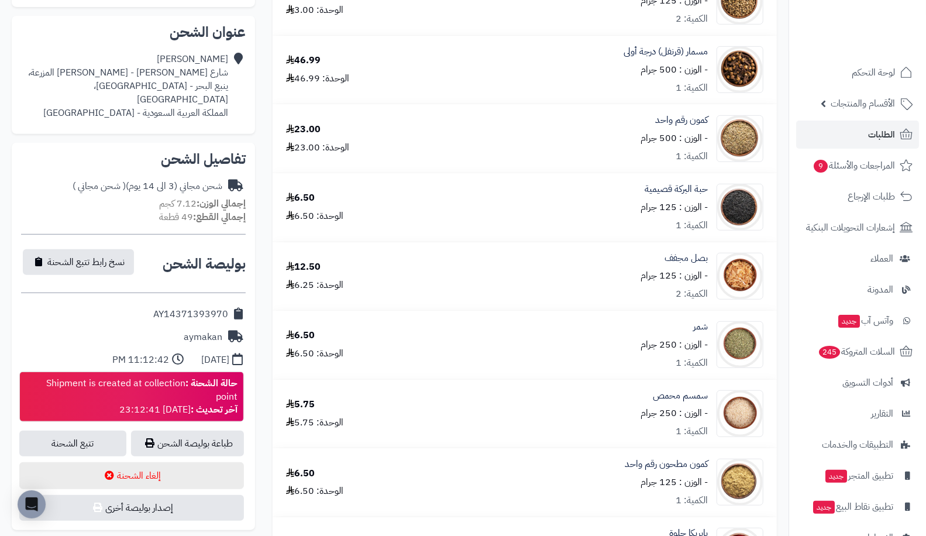
scroll to position [310, 0]
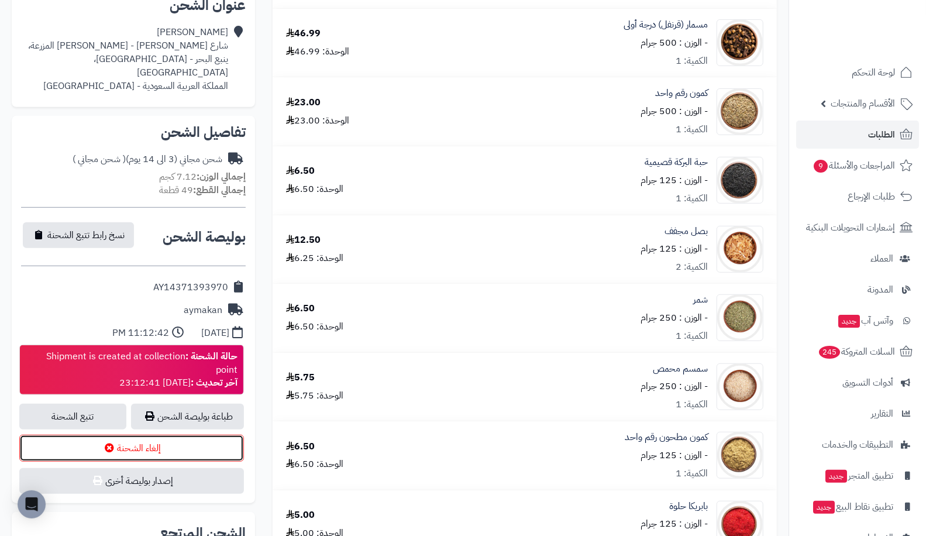
click at [112, 443] on icon at bounding box center [109, 447] width 9 height 9
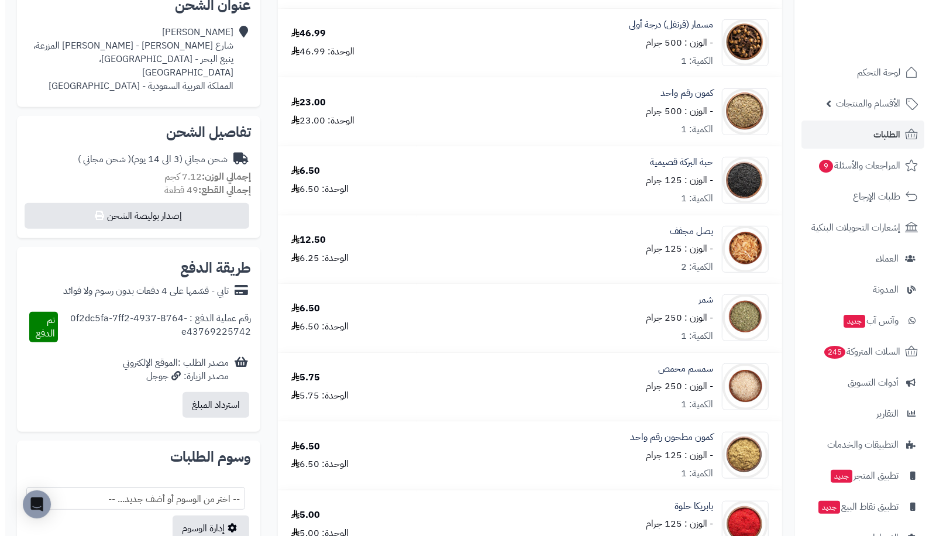
scroll to position [284, 0]
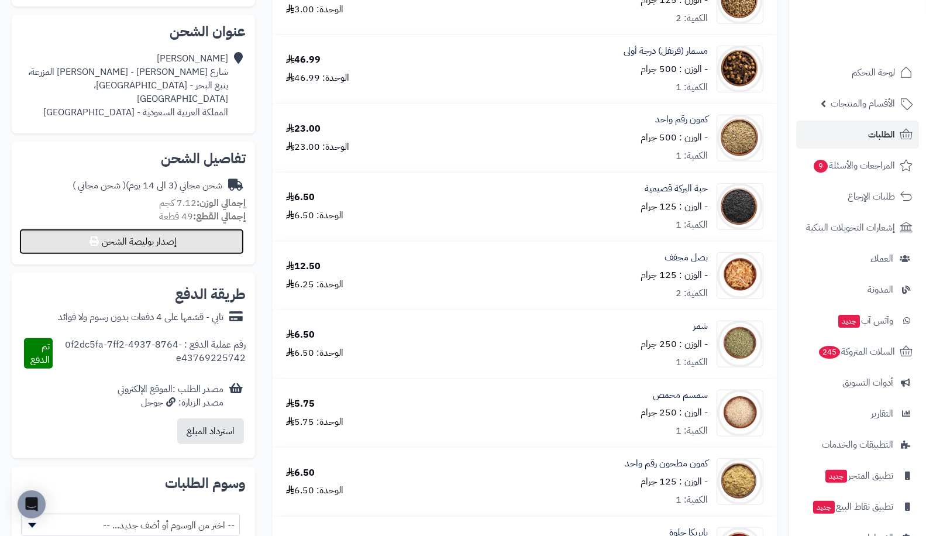
click at [197, 229] on button "إصدار بوليصة الشحن" at bounding box center [131, 242] width 225 height 26
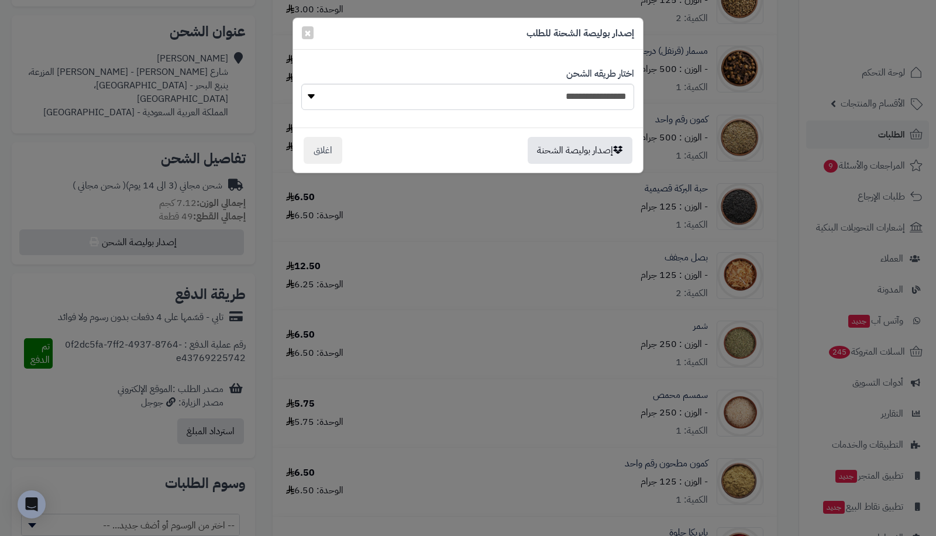
click at [586, 81] on div "**********" at bounding box center [468, 89] width 332 height 60
click at [558, 95] on select "**********" at bounding box center [467, 97] width 333 height 26
select select "*******"
click at [301, 84] on select "**********" at bounding box center [467, 97] width 333 height 26
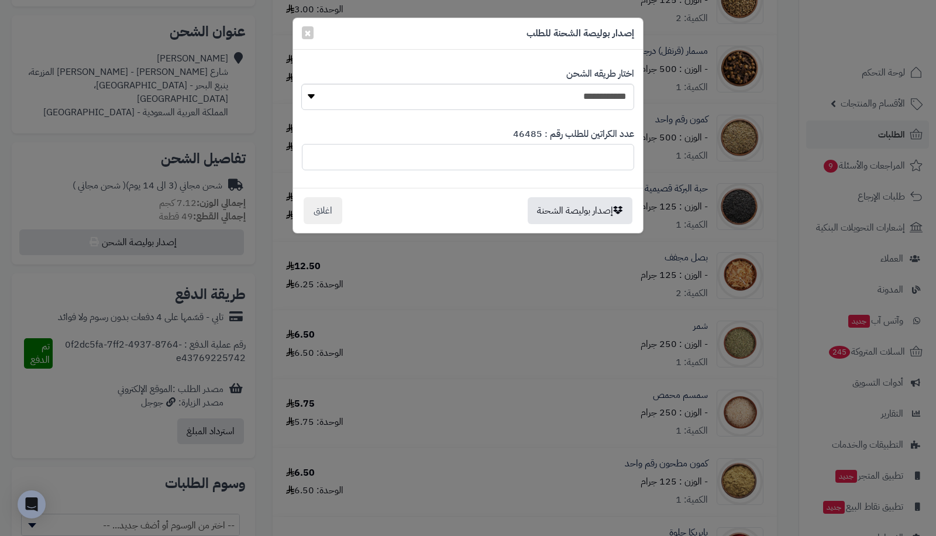
drag, startPoint x: 603, startPoint y: 152, endPoint x: 665, endPoint y: 148, distance: 62.7
click at [665, 148] on div "**********" at bounding box center [468, 268] width 936 height 536
type input "*"
click at [595, 203] on button "إصدار بوليصة الشحنة" at bounding box center [580, 210] width 105 height 27
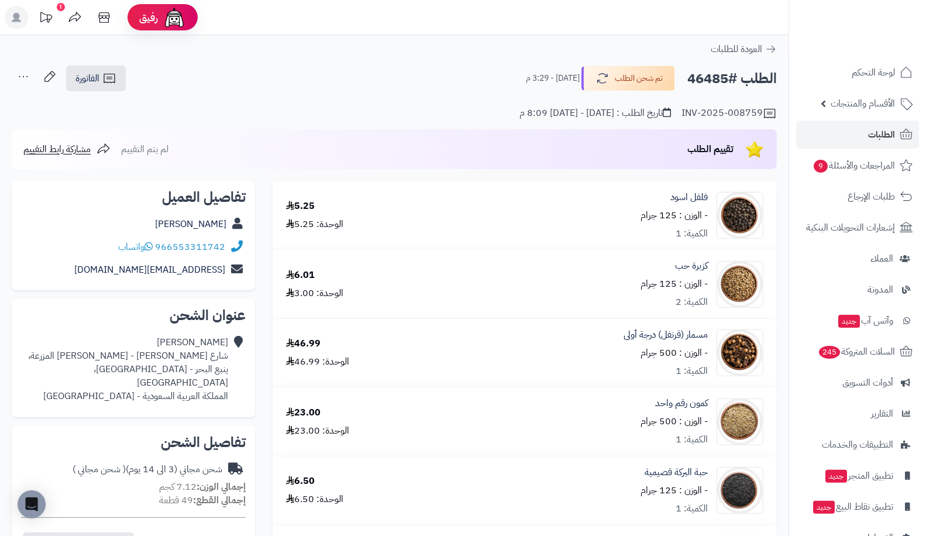
drag, startPoint x: 685, startPoint y: 87, endPoint x: 728, endPoint y: 82, distance: 43.6
click at [728, 82] on div "الطلب #46485 تم شحن الطلب اليوم - 3:29 م" at bounding box center [647, 78] width 262 height 25
copy h2 "46485"
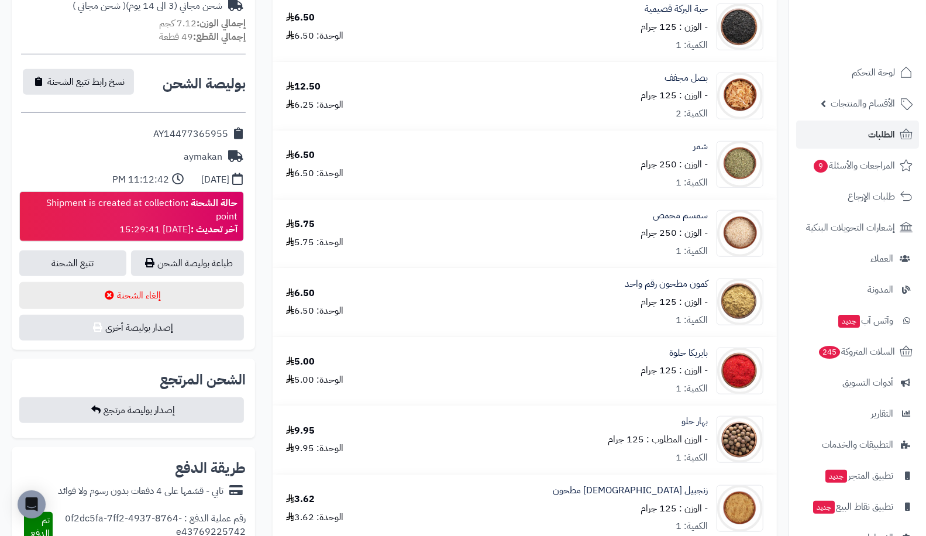
scroll to position [468, 0]
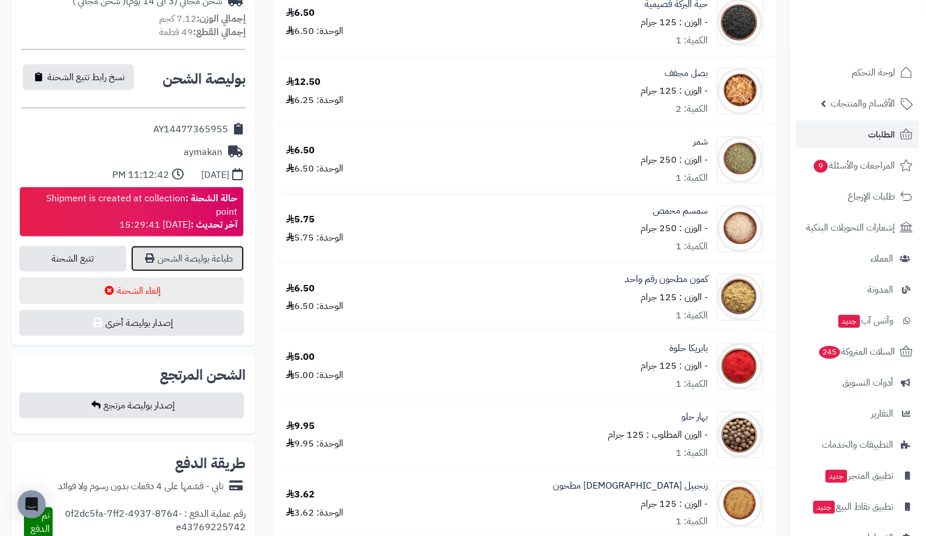
click at [180, 246] on link "طباعة بوليصة الشحن" at bounding box center [187, 259] width 113 height 26
click at [884, 139] on span "الطلبات" at bounding box center [881, 134] width 27 height 16
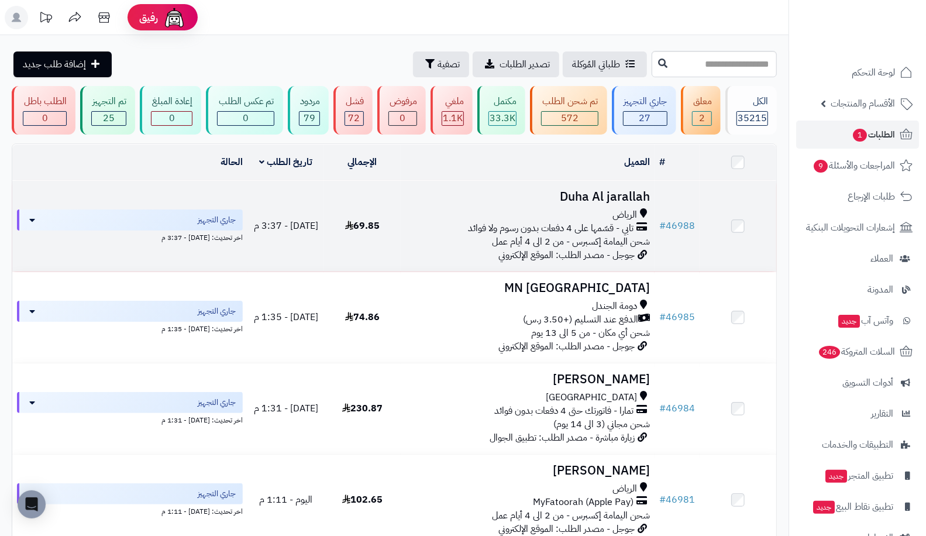
click at [679, 232] on td "# 46988" at bounding box center [677, 226] width 45 height 91
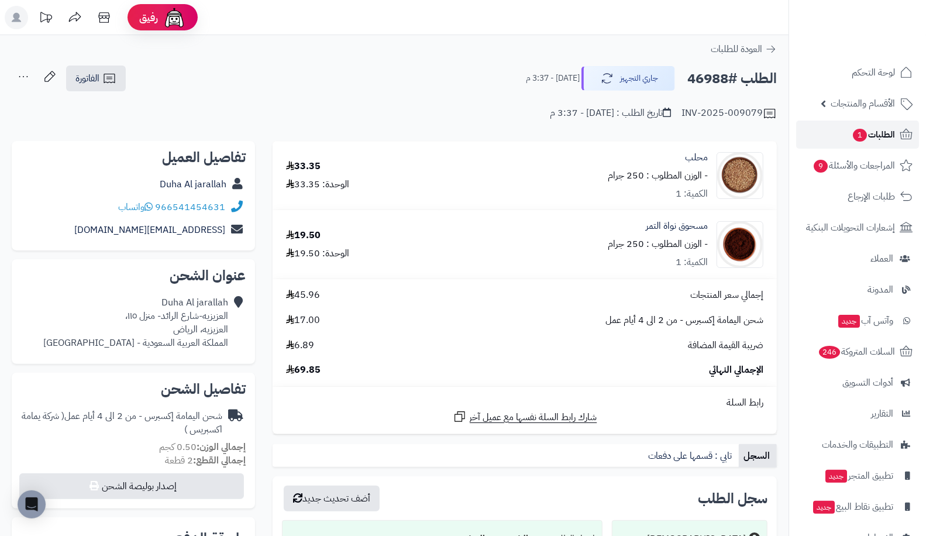
click at [891, 138] on span "الطلبات 1" at bounding box center [873, 134] width 43 height 16
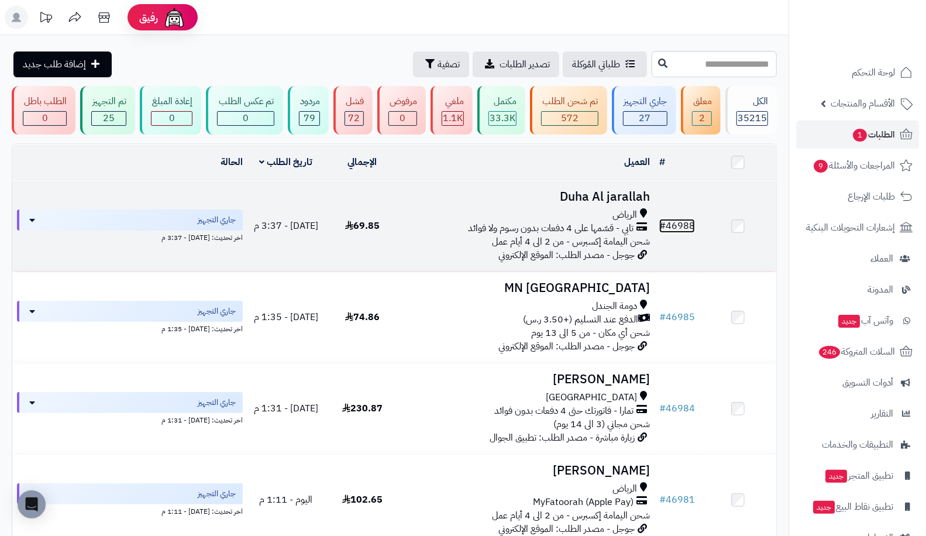
click at [678, 219] on link "# 46988" at bounding box center [677, 226] width 36 height 14
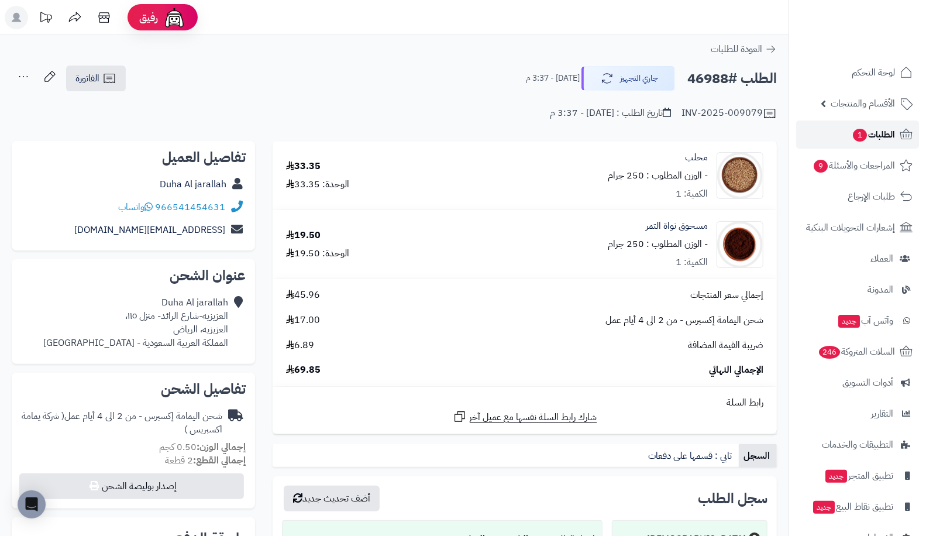
click at [864, 138] on span "1" at bounding box center [860, 135] width 14 height 13
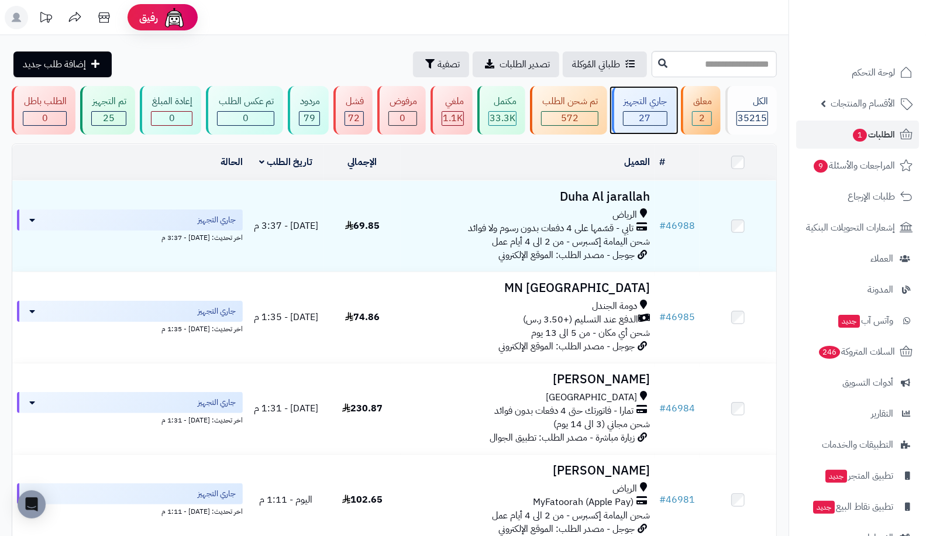
click at [650, 118] on span "27" at bounding box center [646, 118] width 12 height 14
click at [853, 136] on span "1" at bounding box center [860, 135] width 14 height 13
click at [866, 130] on span "الطلبات 1" at bounding box center [873, 134] width 43 height 16
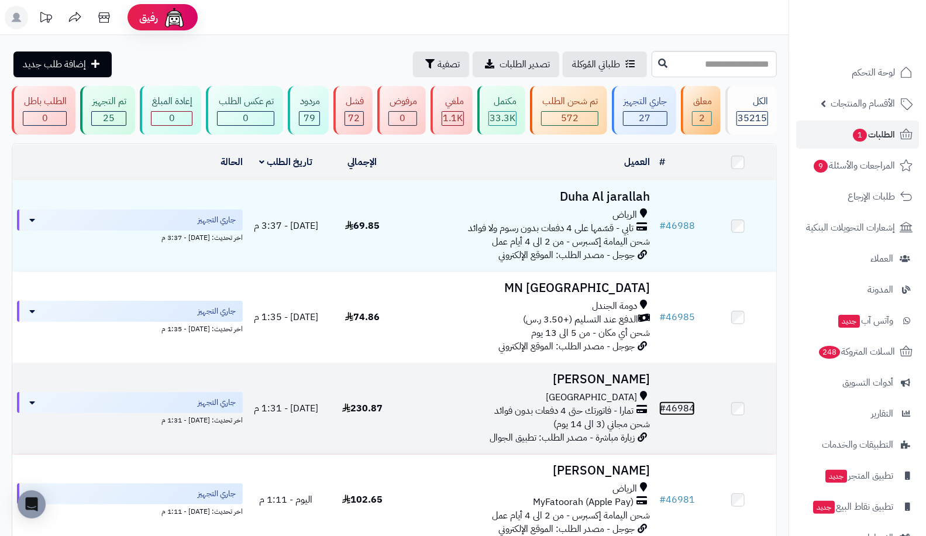
click at [686, 410] on link "# 46984" at bounding box center [677, 408] width 36 height 14
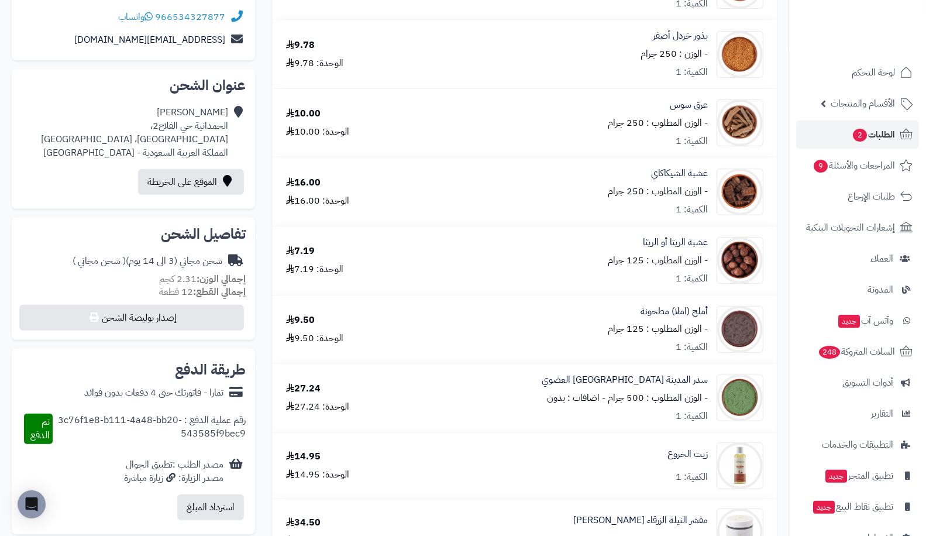
scroll to position [176, 0]
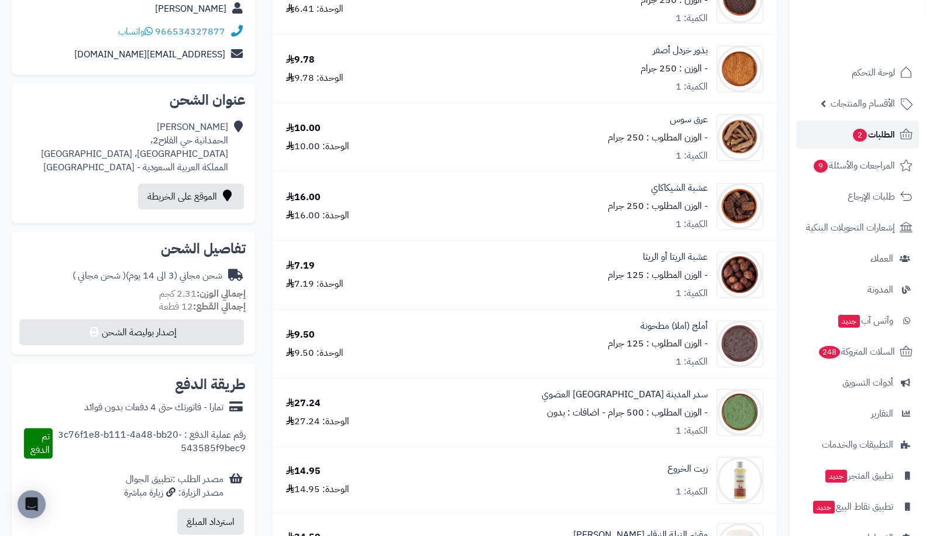
click at [864, 135] on span "2" at bounding box center [860, 135] width 14 height 13
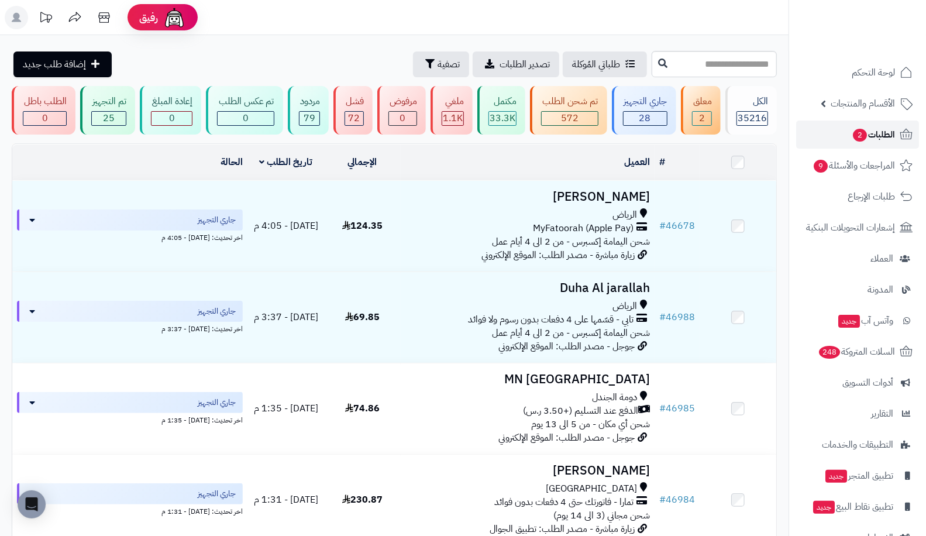
click at [856, 138] on span "2" at bounding box center [860, 135] width 15 height 13
click at [853, 139] on span "2" at bounding box center [860, 135] width 15 height 14
click at [857, 129] on span "2" at bounding box center [860, 135] width 14 height 13
click at [861, 145] on link "الطلبات 2" at bounding box center [857, 135] width 123 height 28
click at [824, 132] on link "الطلبات 2" at bounding box center [857, 135] width 123 height 28
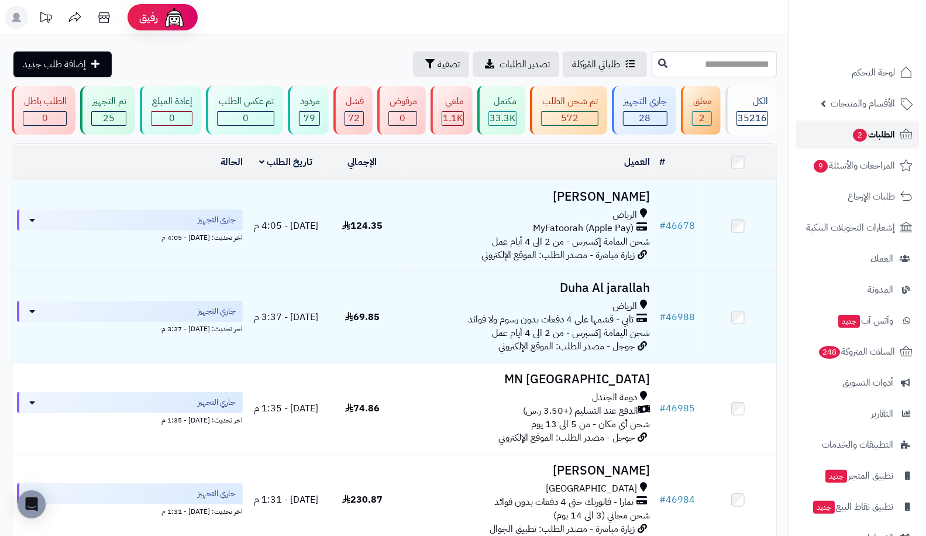
click at [866, 126] on link "الطلبات 2" at bounding box center [857, 135] width 123 height 28
